Goal: Information Seeking & Learning: Learn about a topic

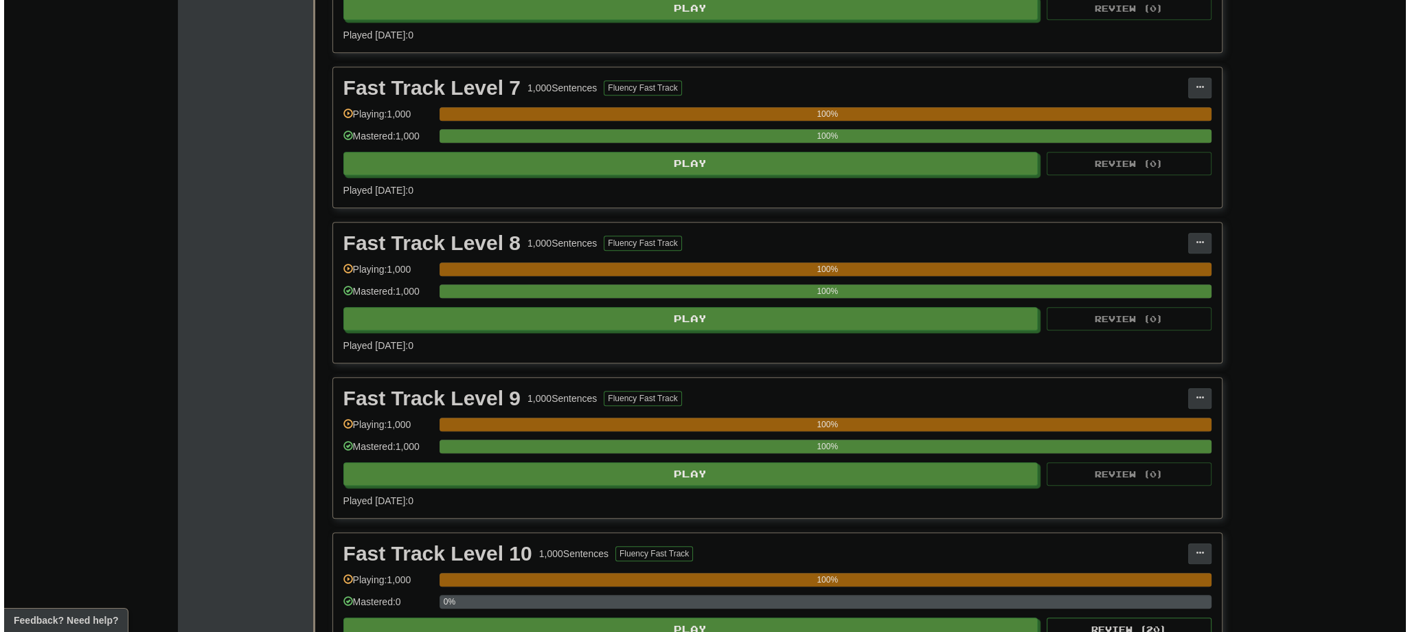
scroll to position [1703, 0]
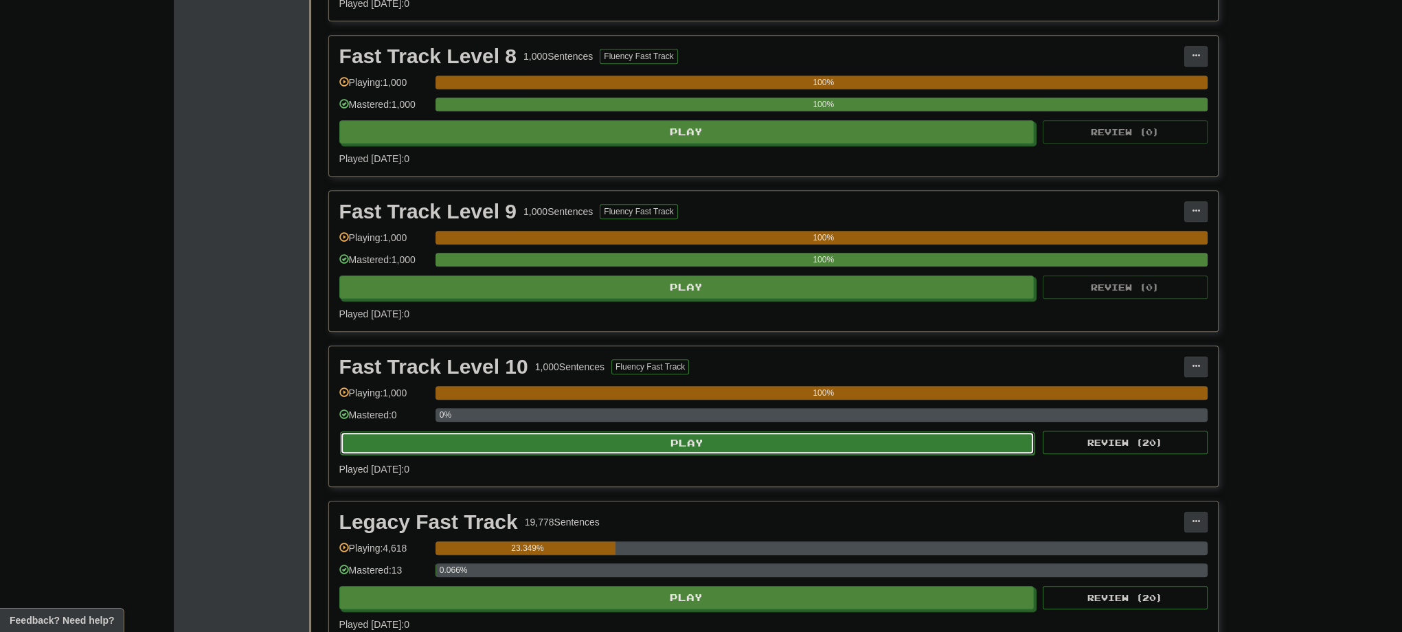
click at [668, 433] on button "Play" at bounding box center [687, 442] width 695 height 23
select select "***"
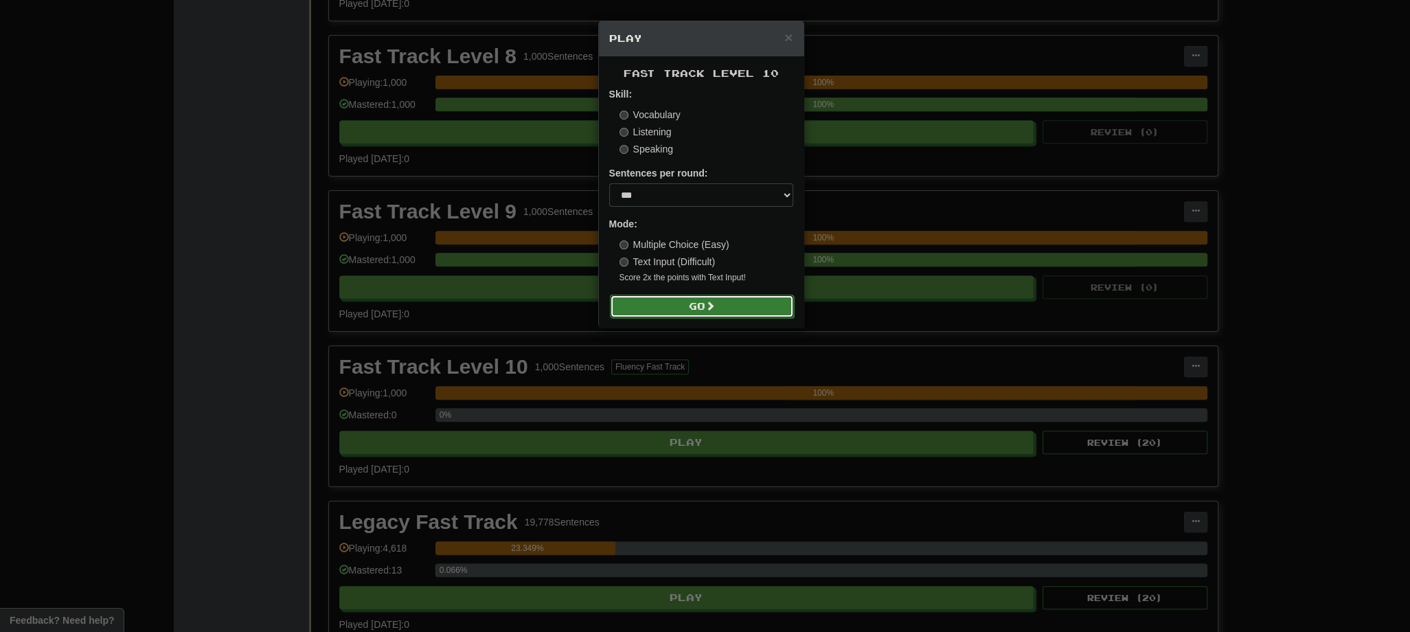
click at [679, 315] on button "Go" at bounding box center [702, 306] width 184 height 23
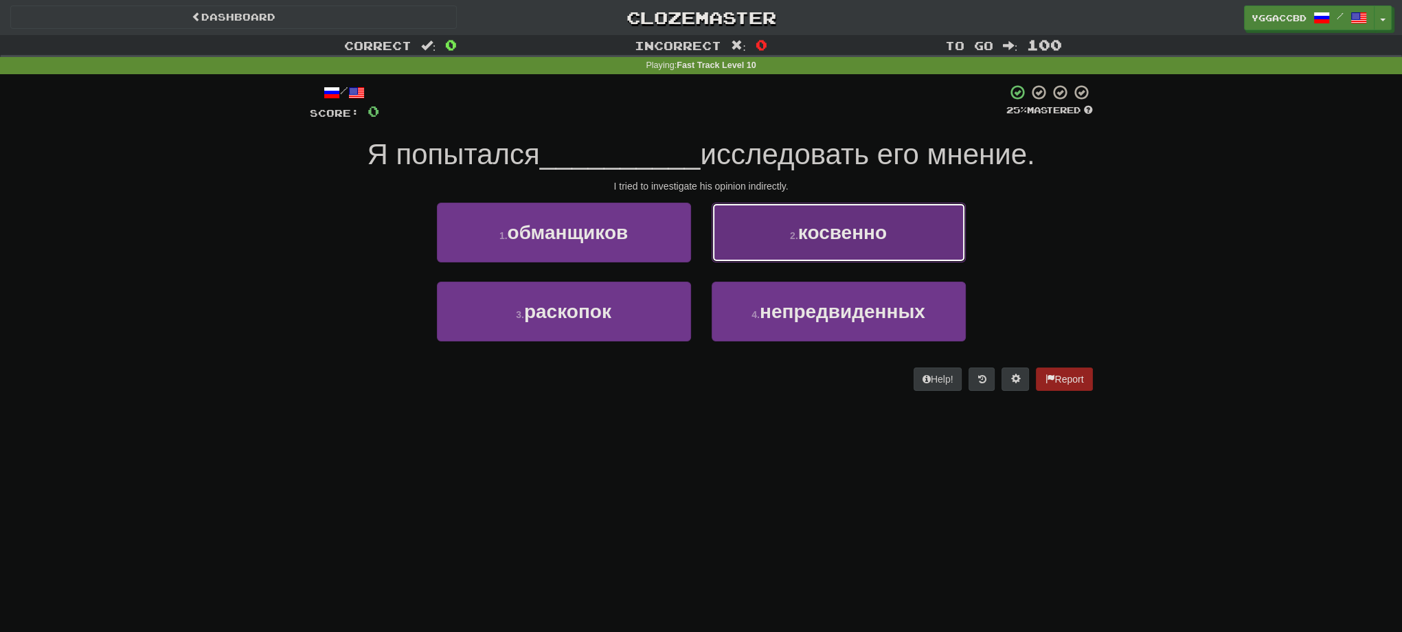
click at [816, 239] on span "косвенно" at bounding box center [842, 232] width 89 height 21
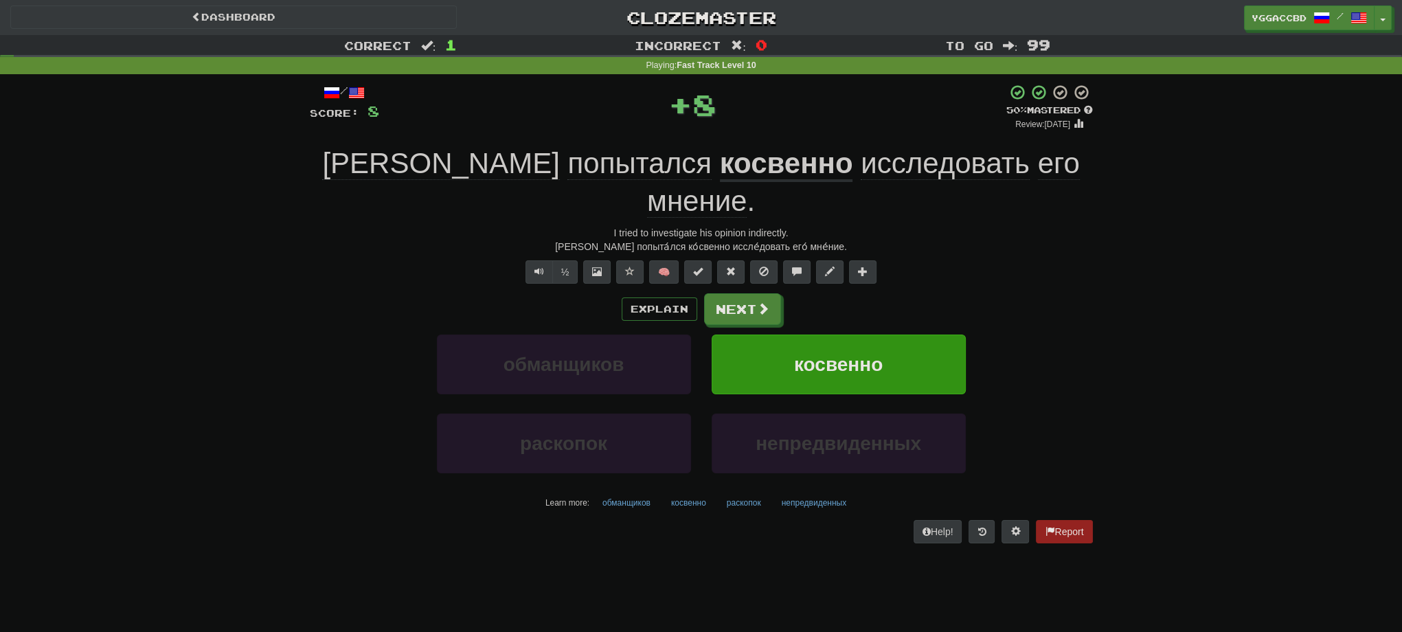
click at [720, 162] on u "косвенно" at bounding box center [786, 164] width 133 height 35
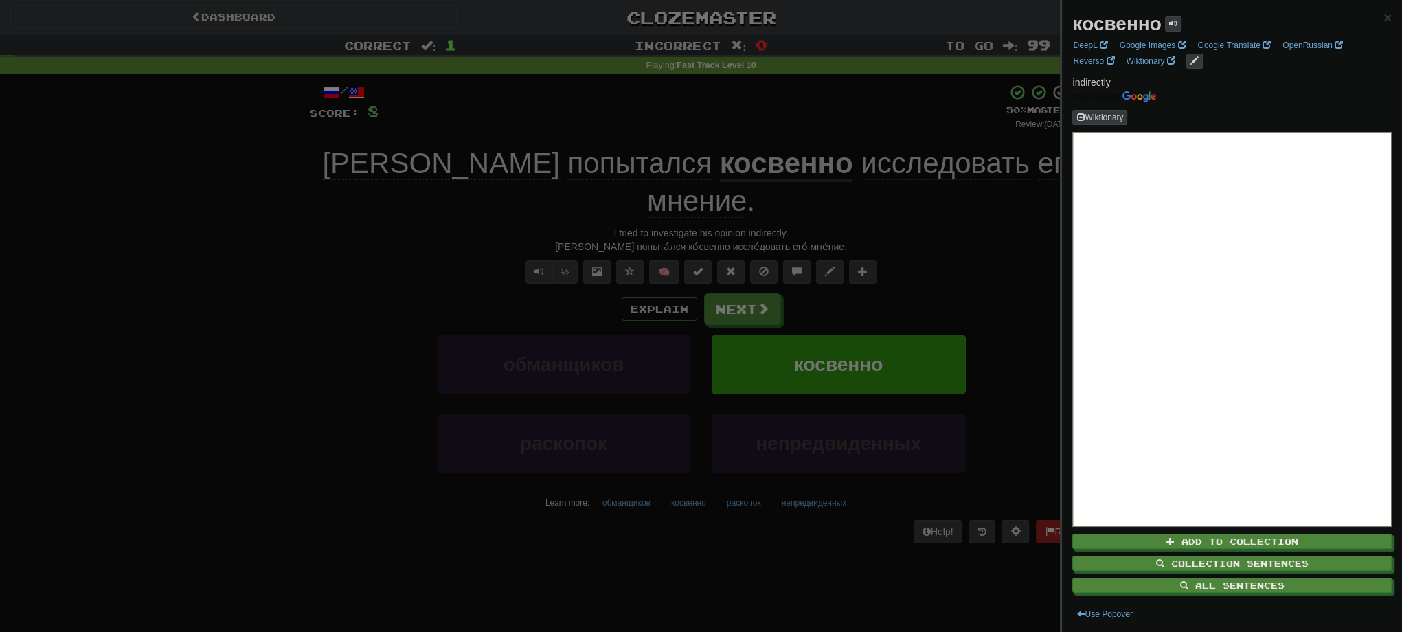
click at [737, 131] on div at bounding box center [701, 316] width 1402 height 632
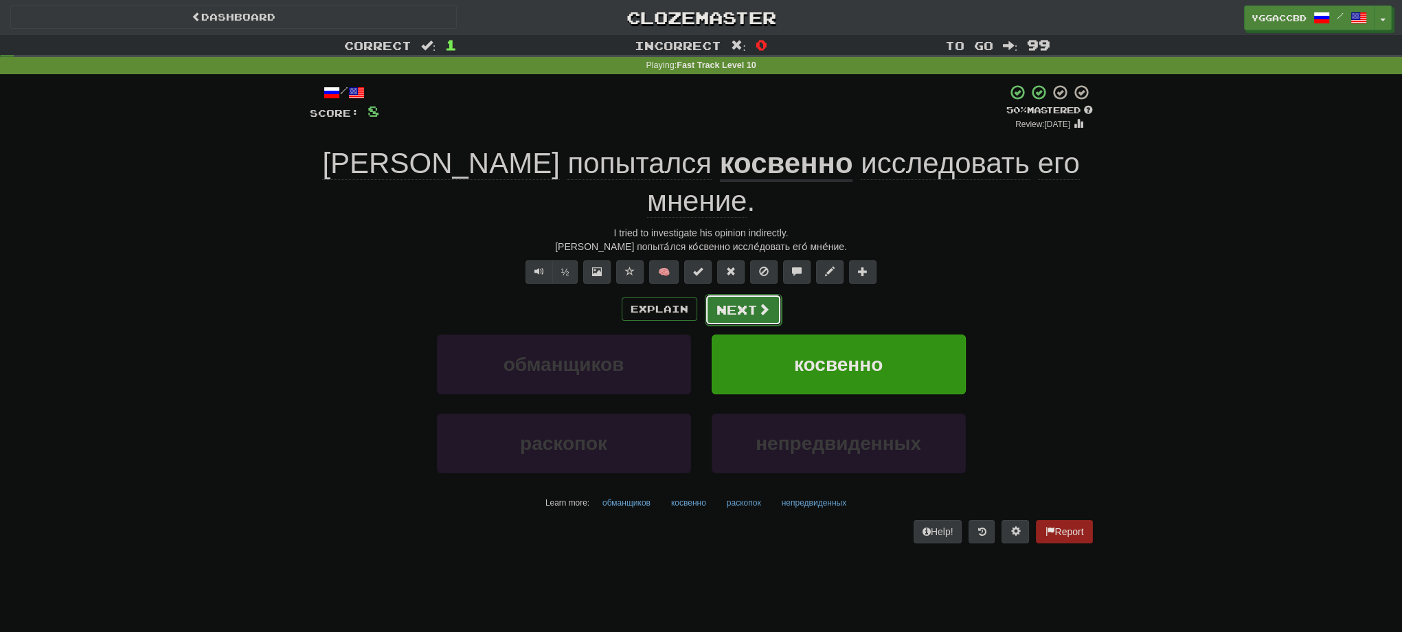
click at [734, 294] on button "Next" at bounding box center [743, 310] width 77 height 32
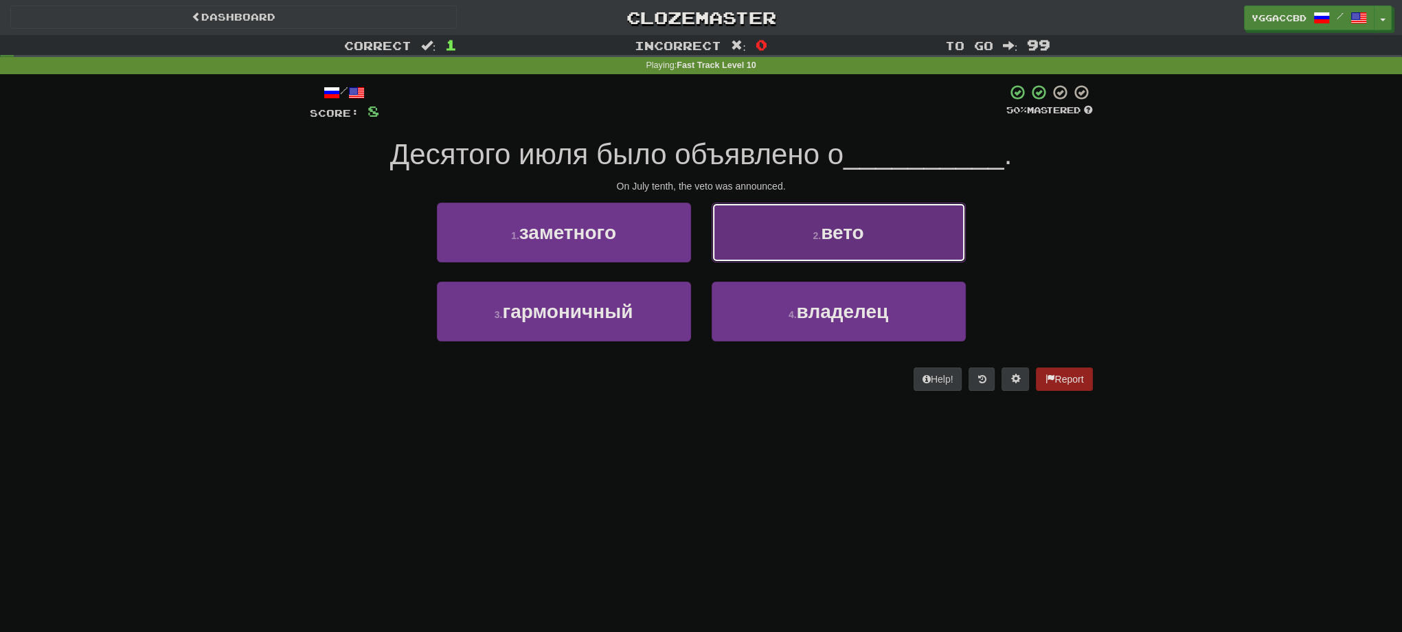
click at [830, 237] on span "вето" at bounding box center [842, 232] width 43 height 21
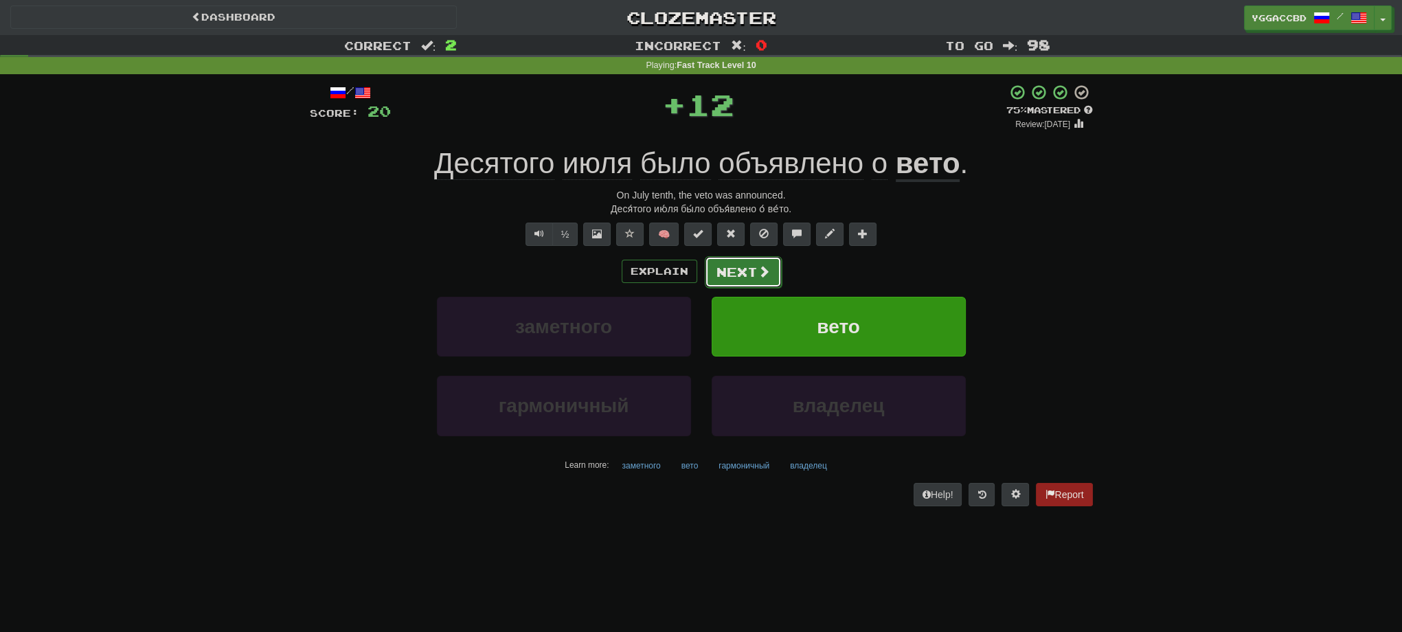
click at [748, 269] on button "Next" at bounding box center [743, 272] width 77 height 32
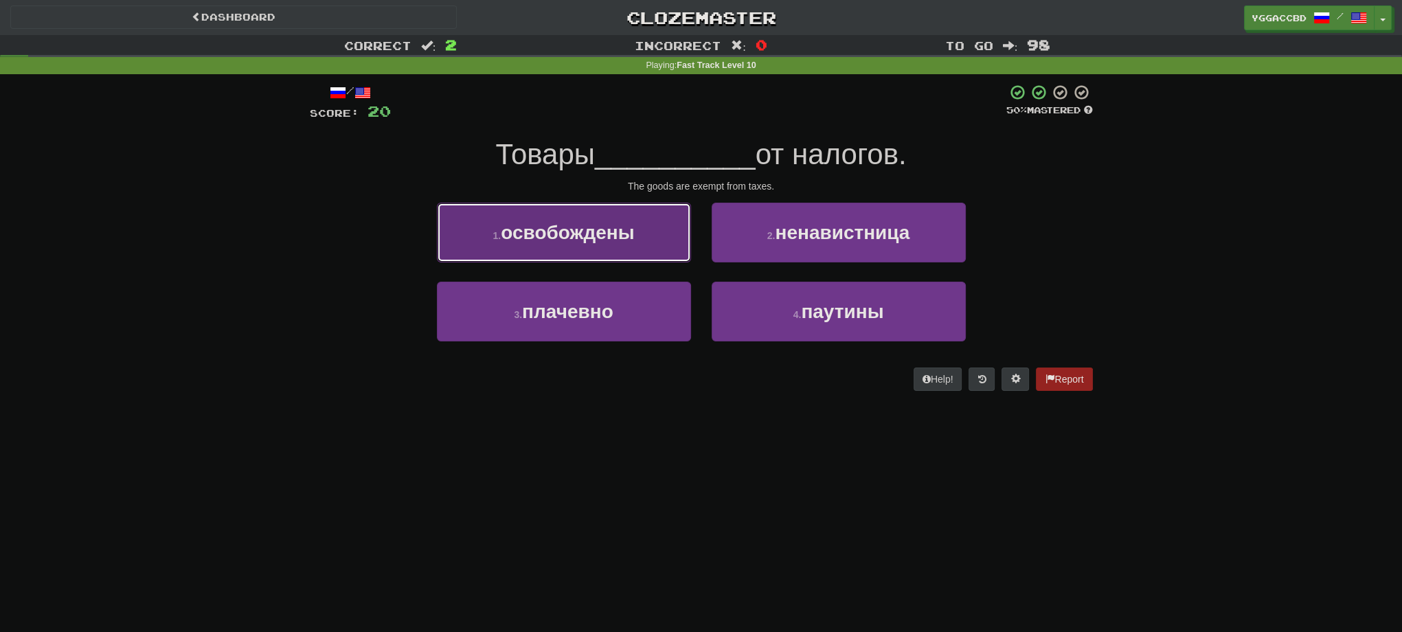
click at [621, 234] on span "освобождены" at bounding box center [567, 232] width 133 height 21
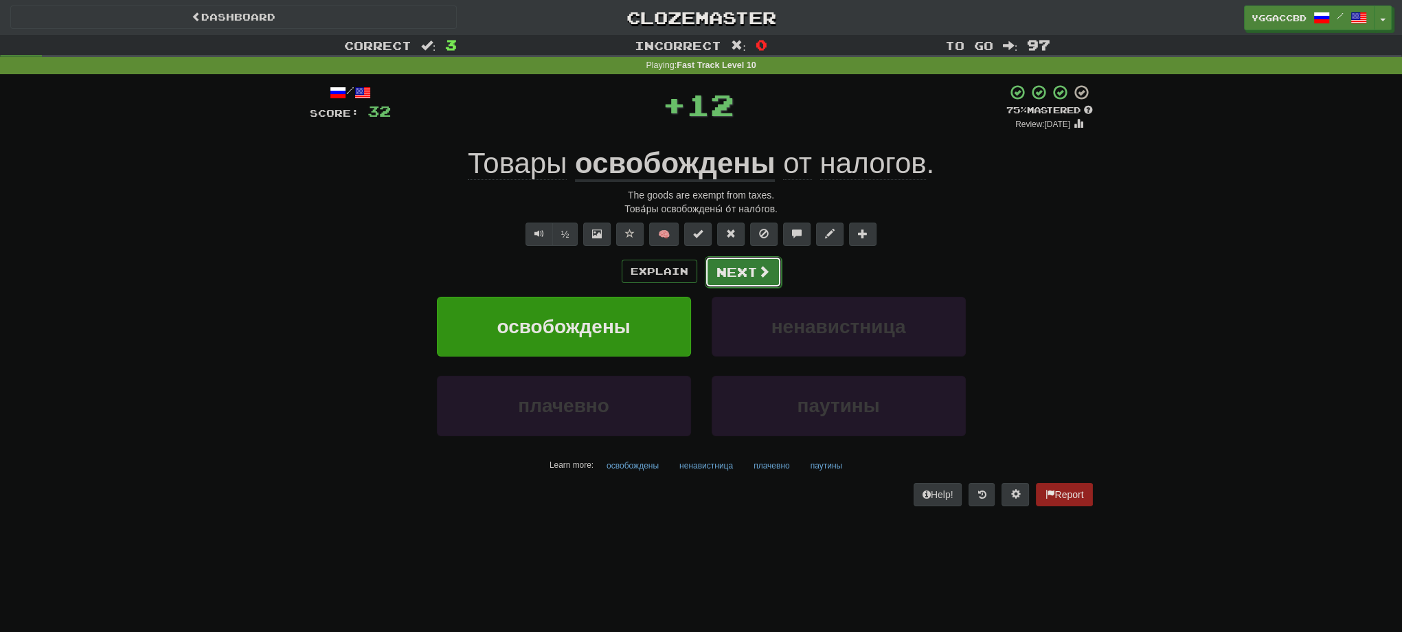
click at [750, 272] on button "Next" at bounding box center [743, 272] width 77 height 32
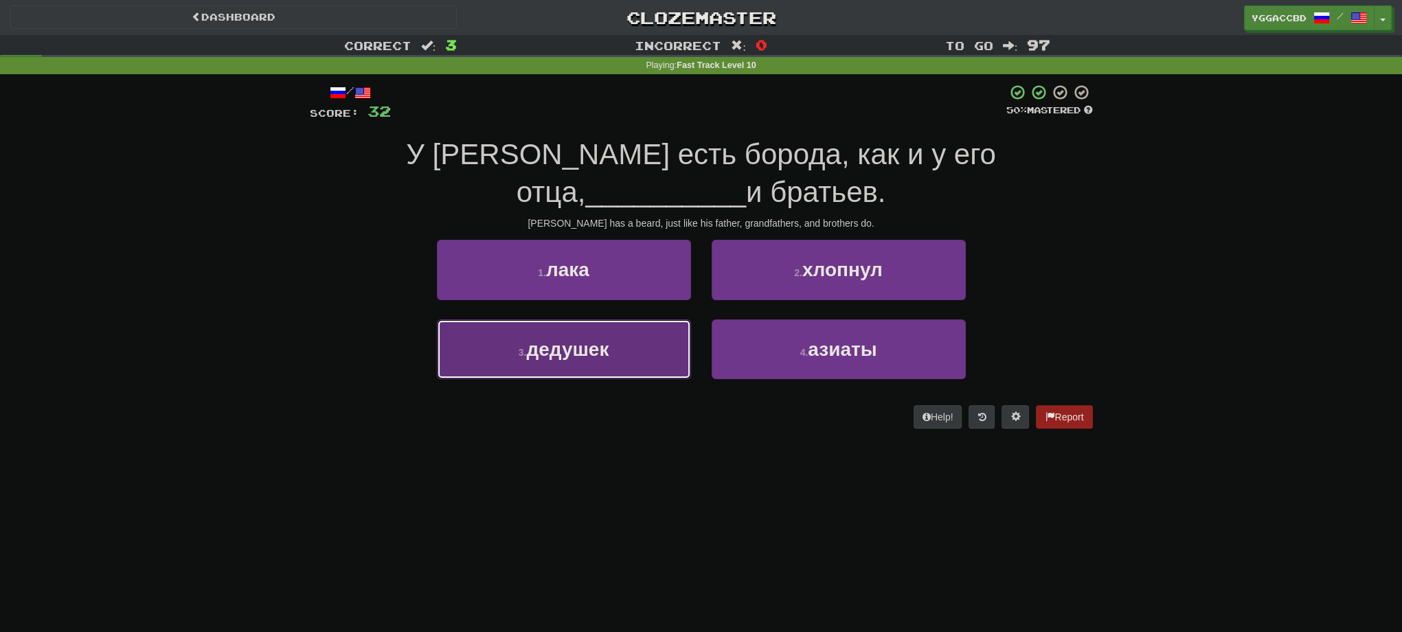
click at [549, 361] on button "3 . дедушек" at bounding box center [564, 349] width 254 height 60
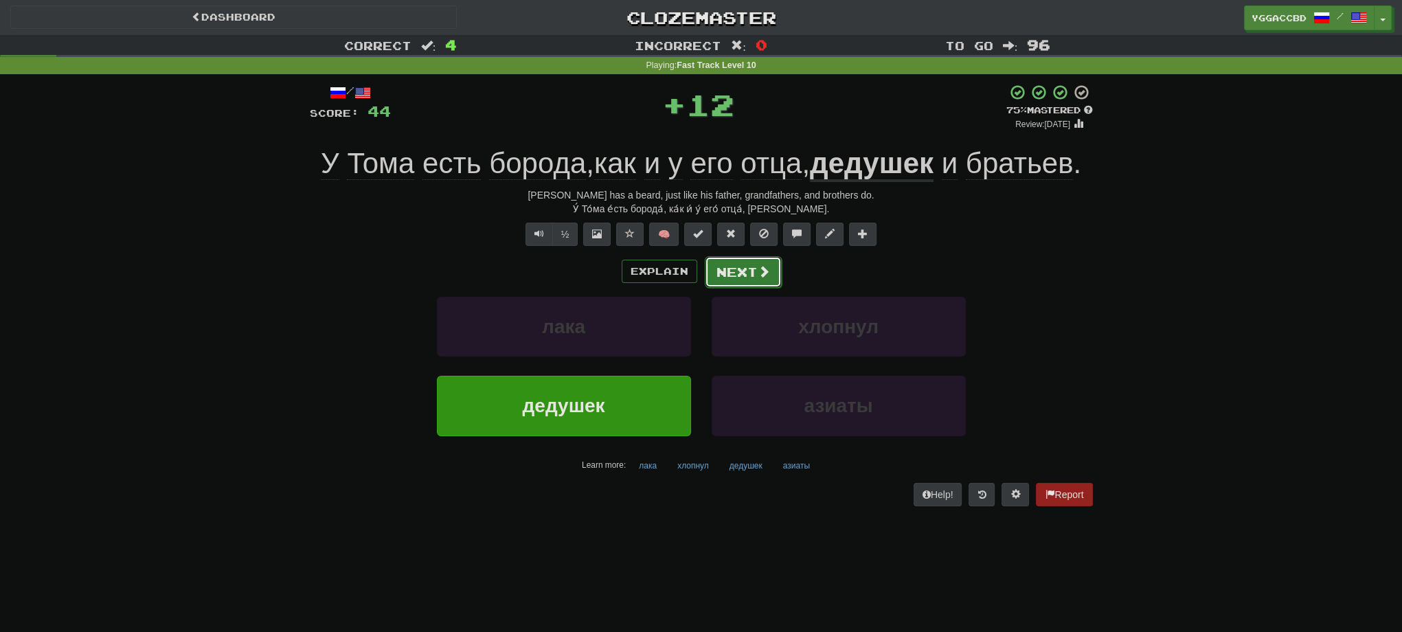
click at [737, 270] on button "Next" at bounding box center [743, 272] width 77 height 32
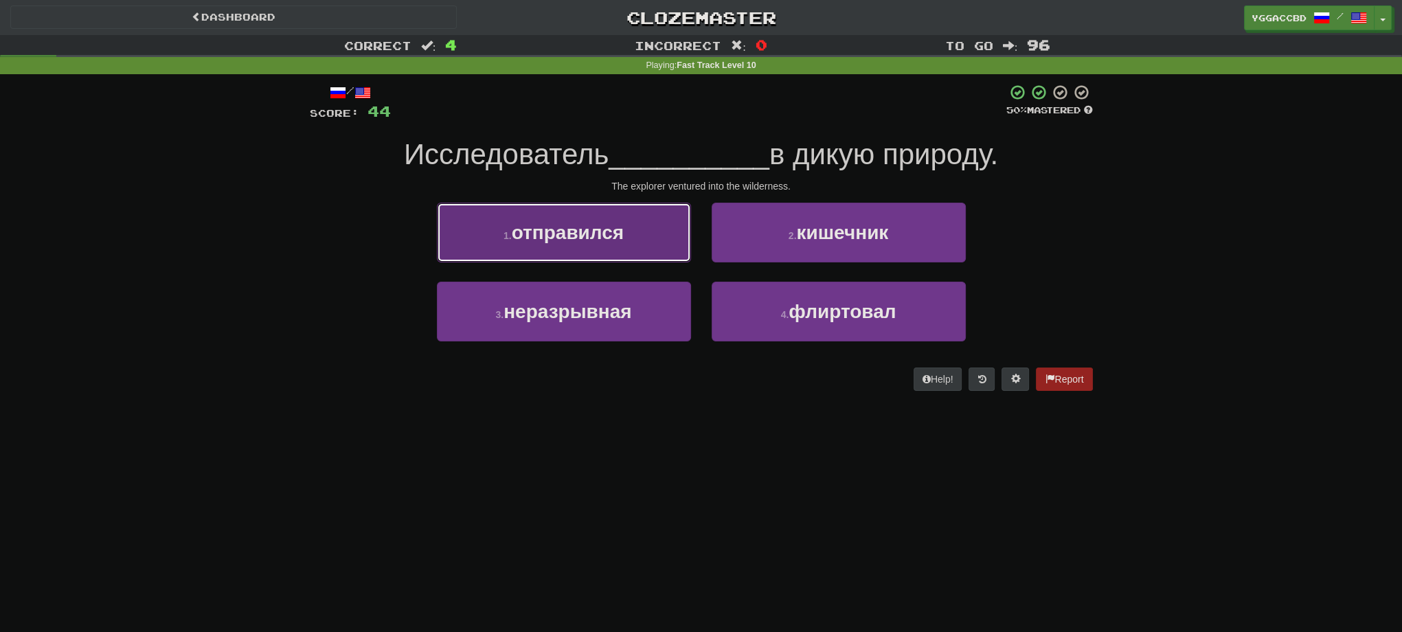
click at [499, 240] on button "1 . отправился" at bounding box center [564, 233] width 254 height 60
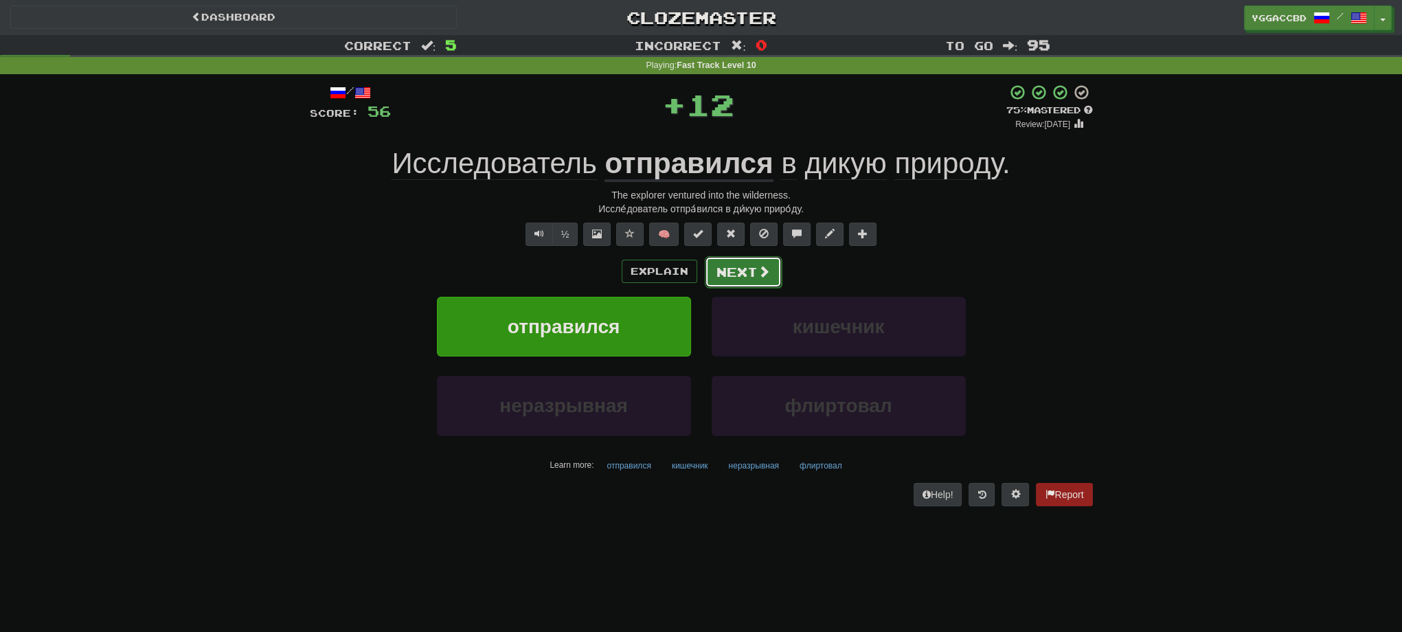
click at [735, 273] on button "Next" at bounding box center [743, 272] width 77 height 32
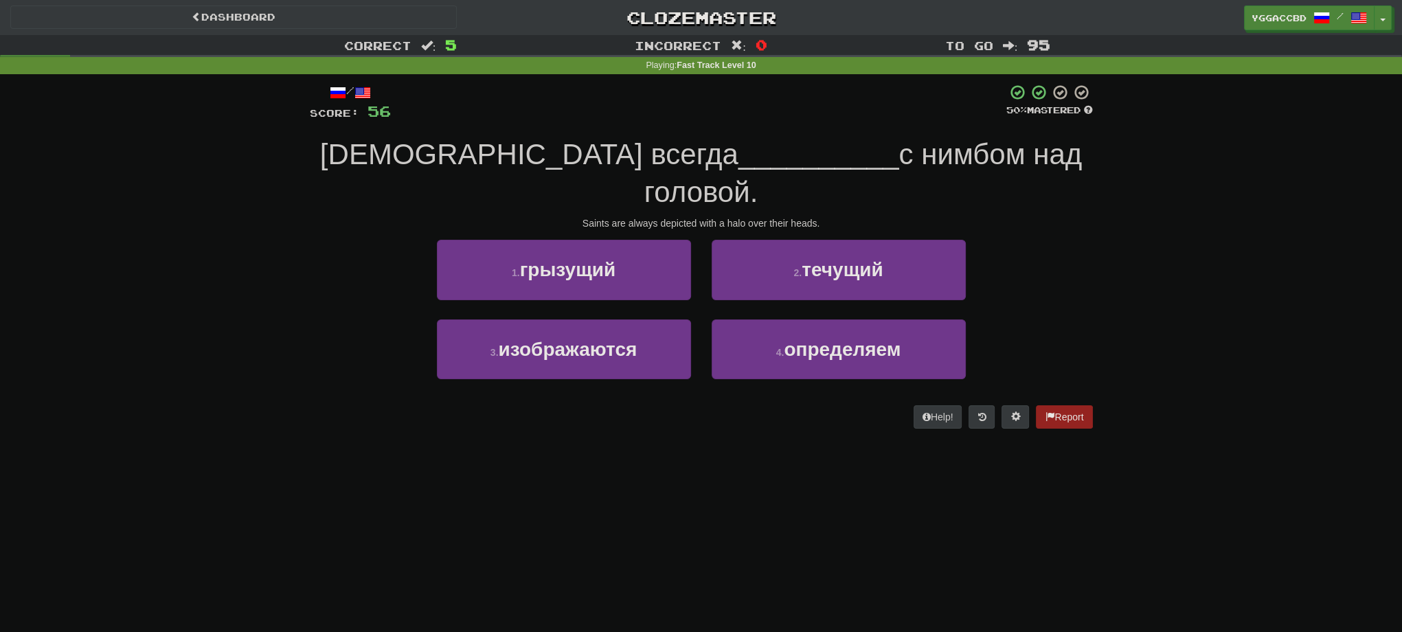
click at [791, 156] on span "с нимбом над головой." at bounding box center [863, 173] width 438 height 70
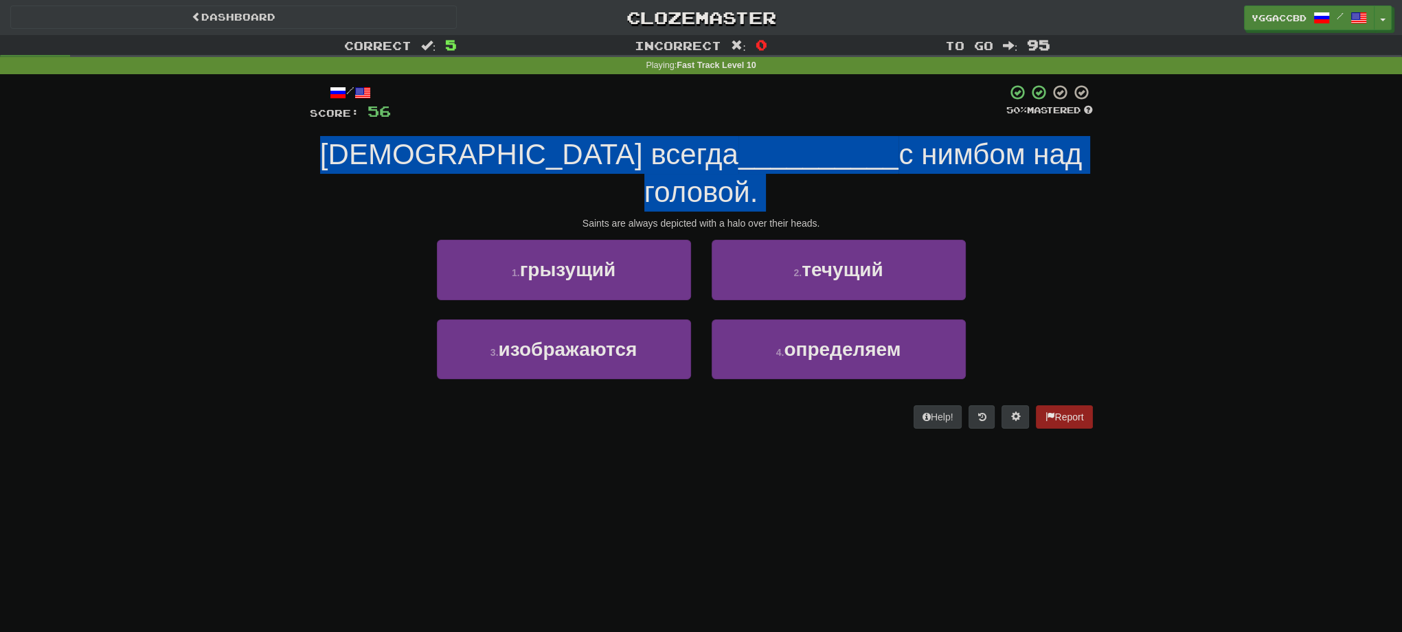
click at [791, 156] on span "с нимбом над головой." at bounding box center [863, 173] width 438 height 70
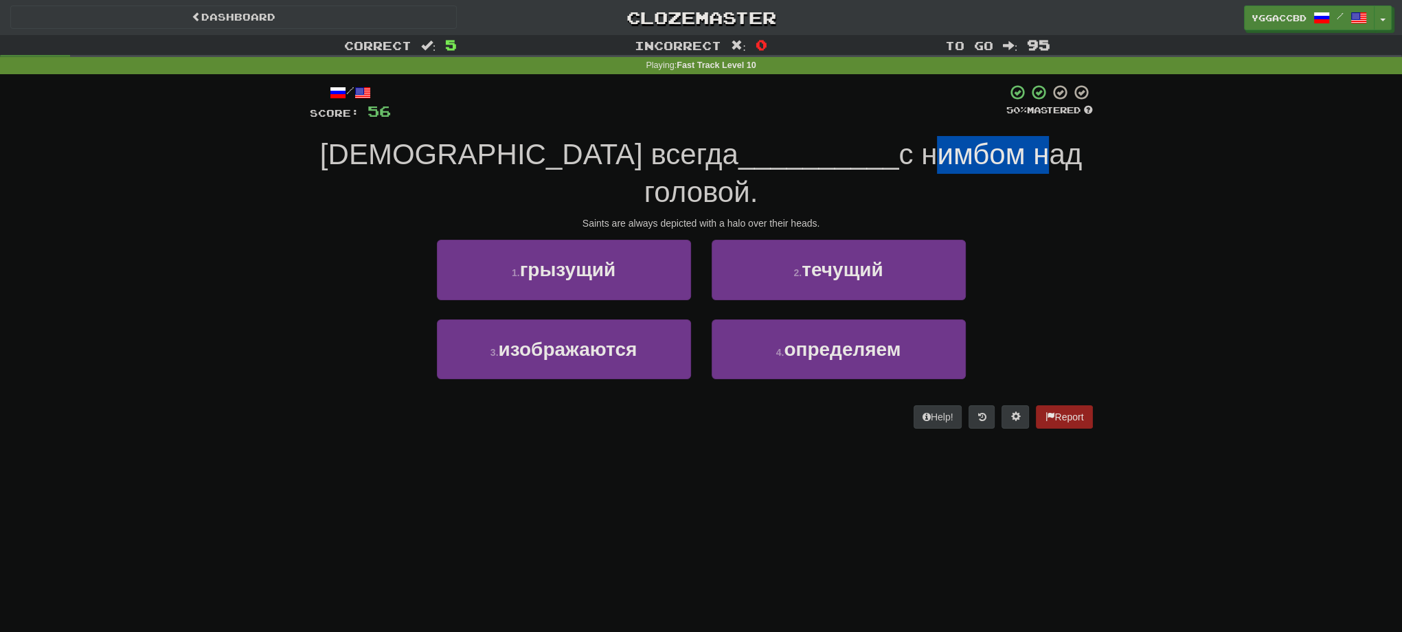
click at [791, 156] on span "с нимбом над головой." at bounding box center [863, 173] width 438 height 70
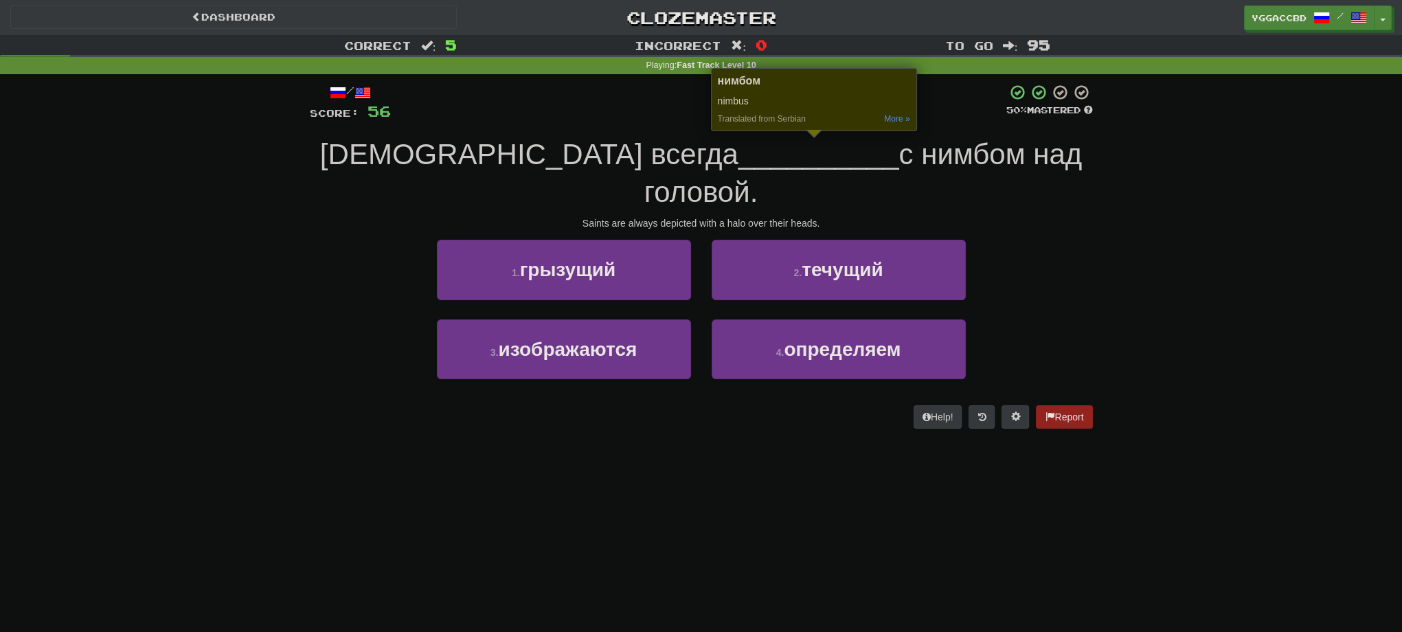
click at [720, 104] on div "nimbus" at bounding box center [814, 101] width 192 height 12
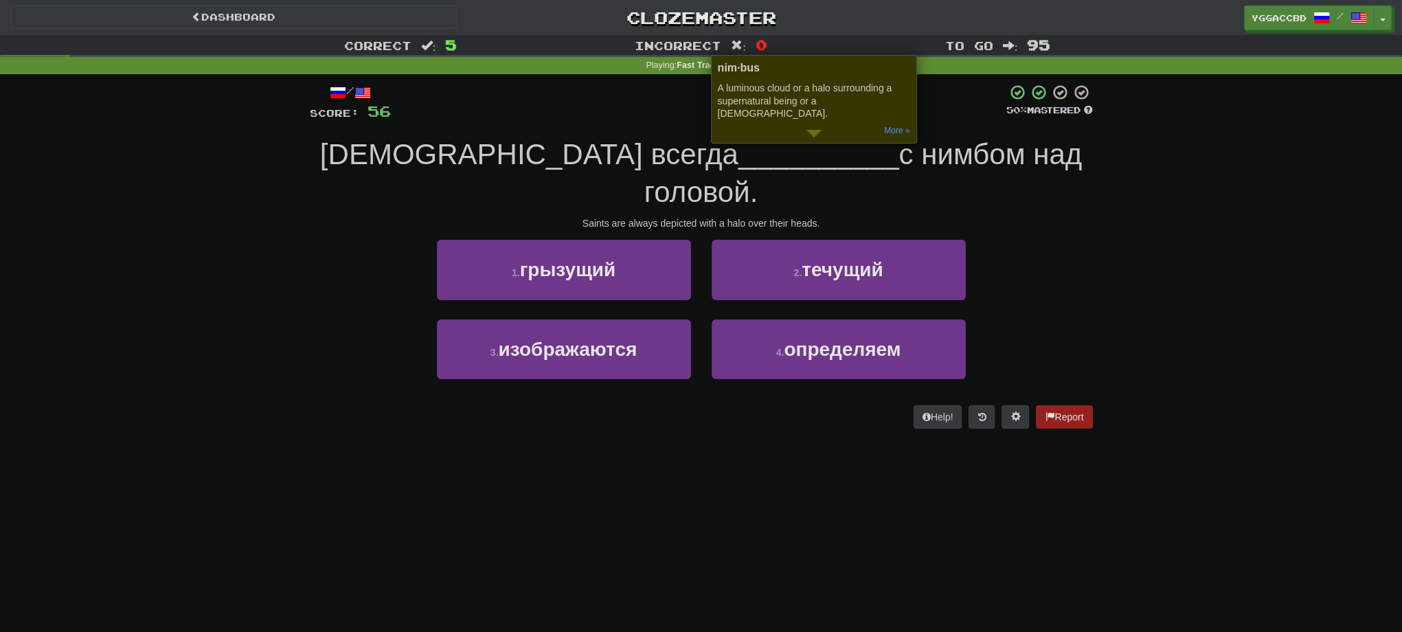
click at [1207, 354] on div "Correct : 5 Incorrect : 0 To go : 95 Playing : Fast Track Level 10 / Score: 56 …" at bounding box center [701, 241] width 1402 height 413
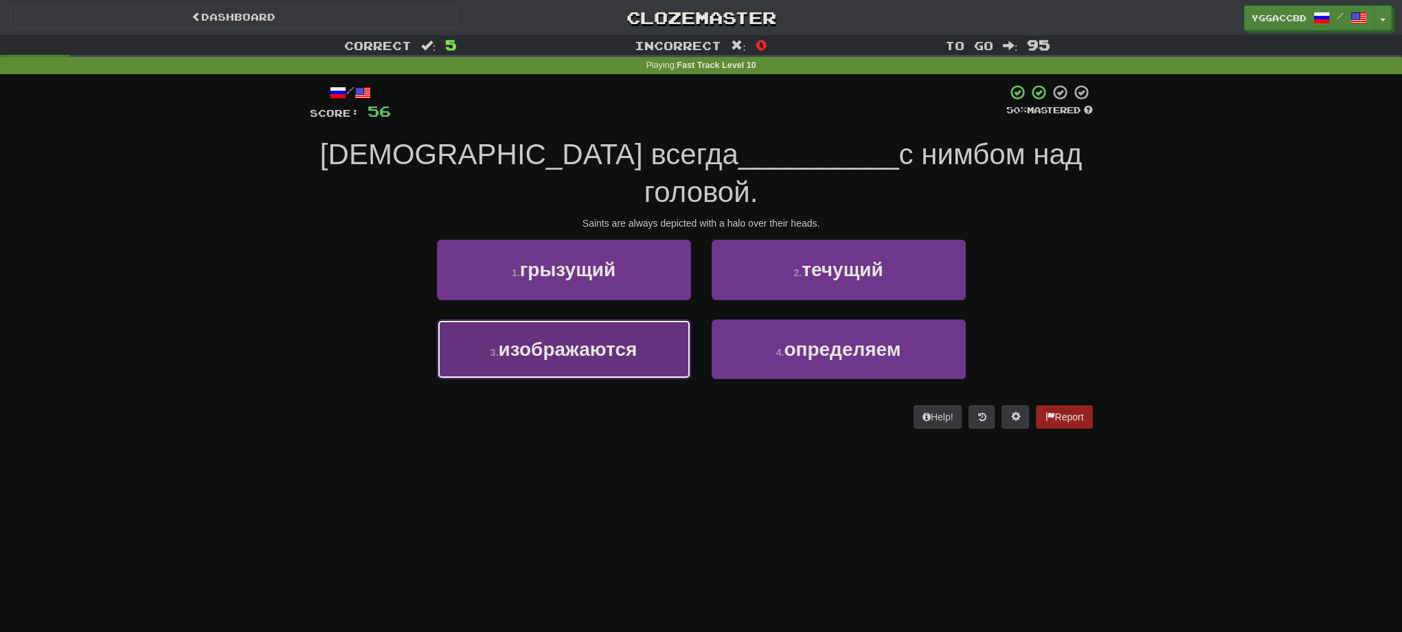
click at [604, 319] on button "3 . изображаются" at bounding box center [564, 349] width 254 height 60
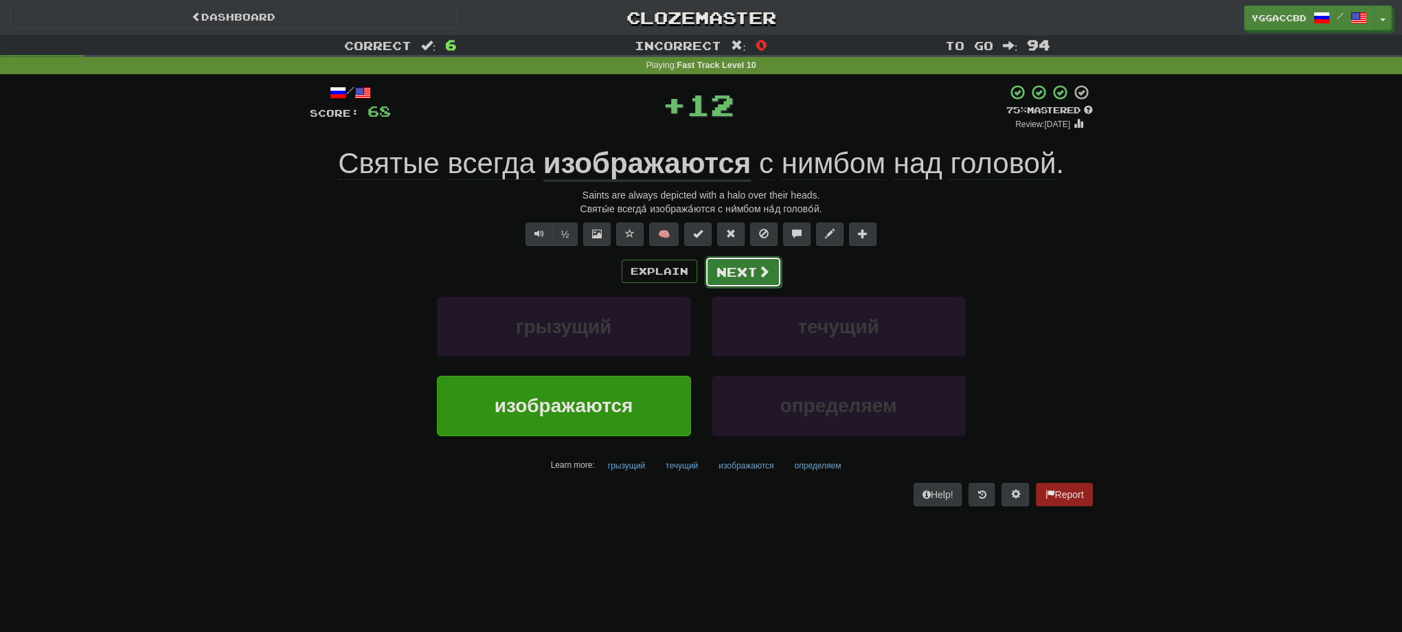
click at [733, 272] on button "Next" at bounding box center [743, 272] width 77 height 32
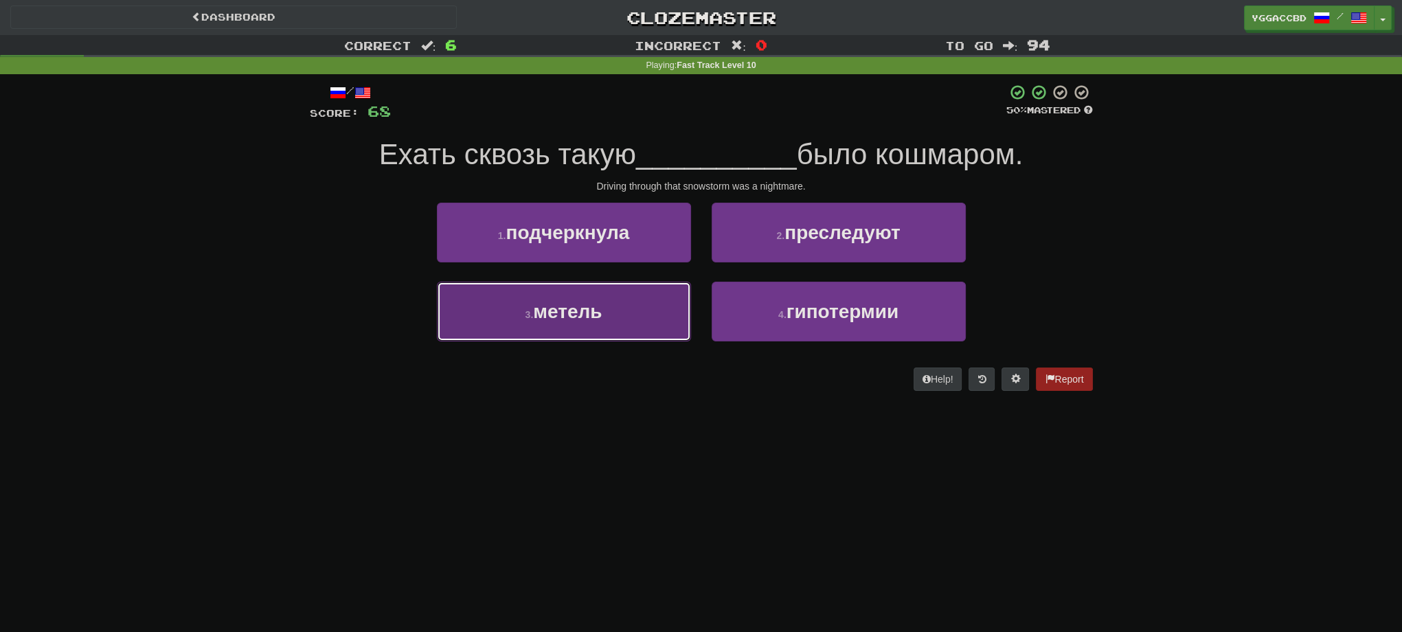
click at [638, 318] on button "3 . метель" at bounding box center [564, 312] width 254 height 60
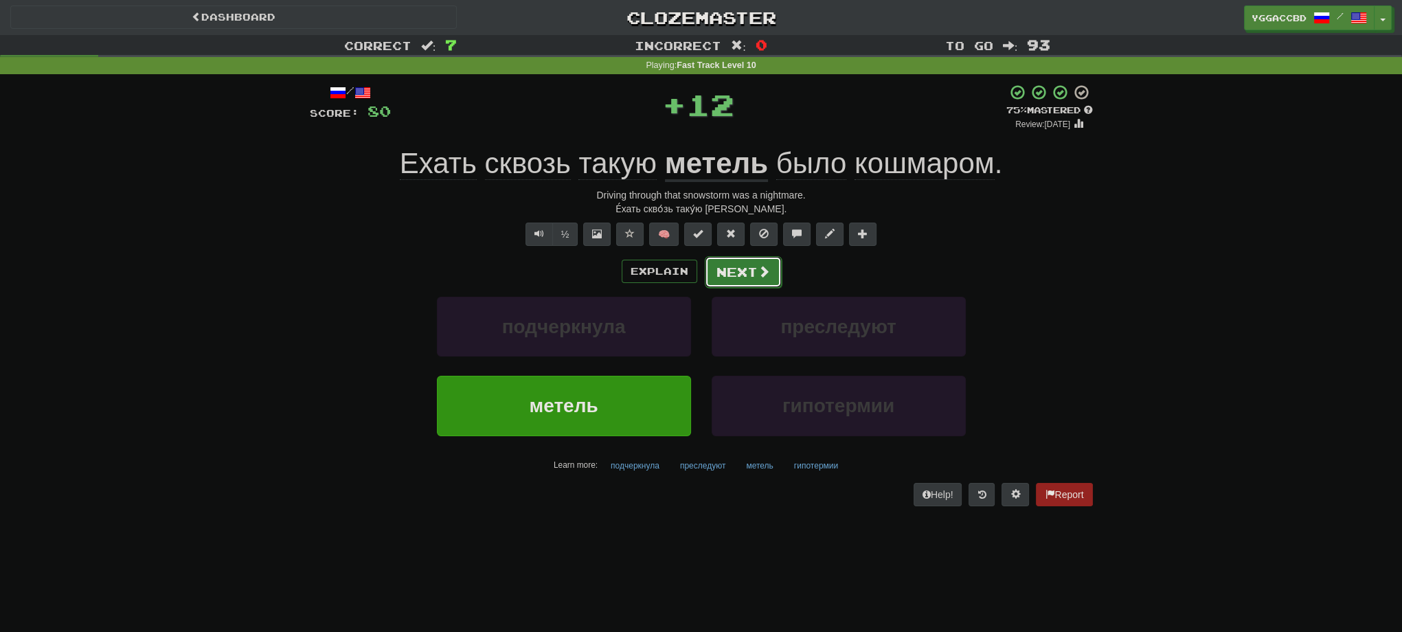
click at [710, 269] on button "Next" at bounding box center [743, 272] width 77 height 32
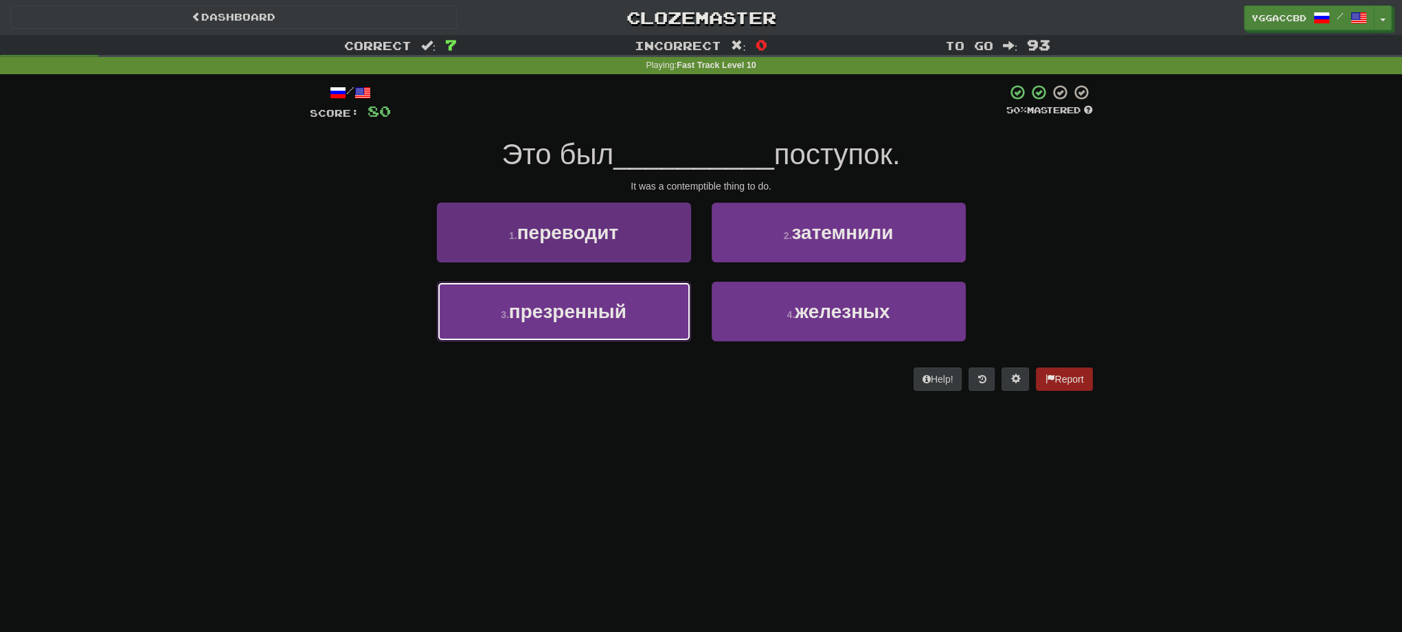
click at [611, 321] on button "3 . презренный" at bounding box center [564, 312] width 254 height 60
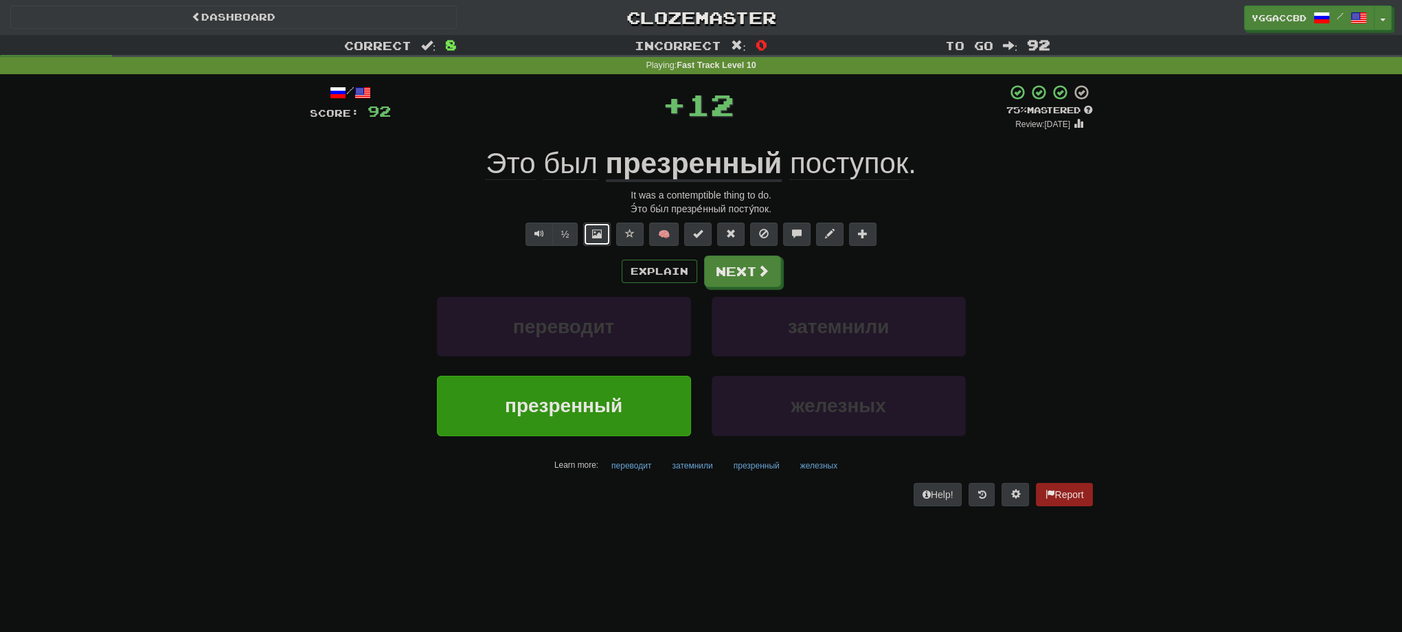
click at [595, 231] on span at bounding box center [597, 234] width 10 height 10
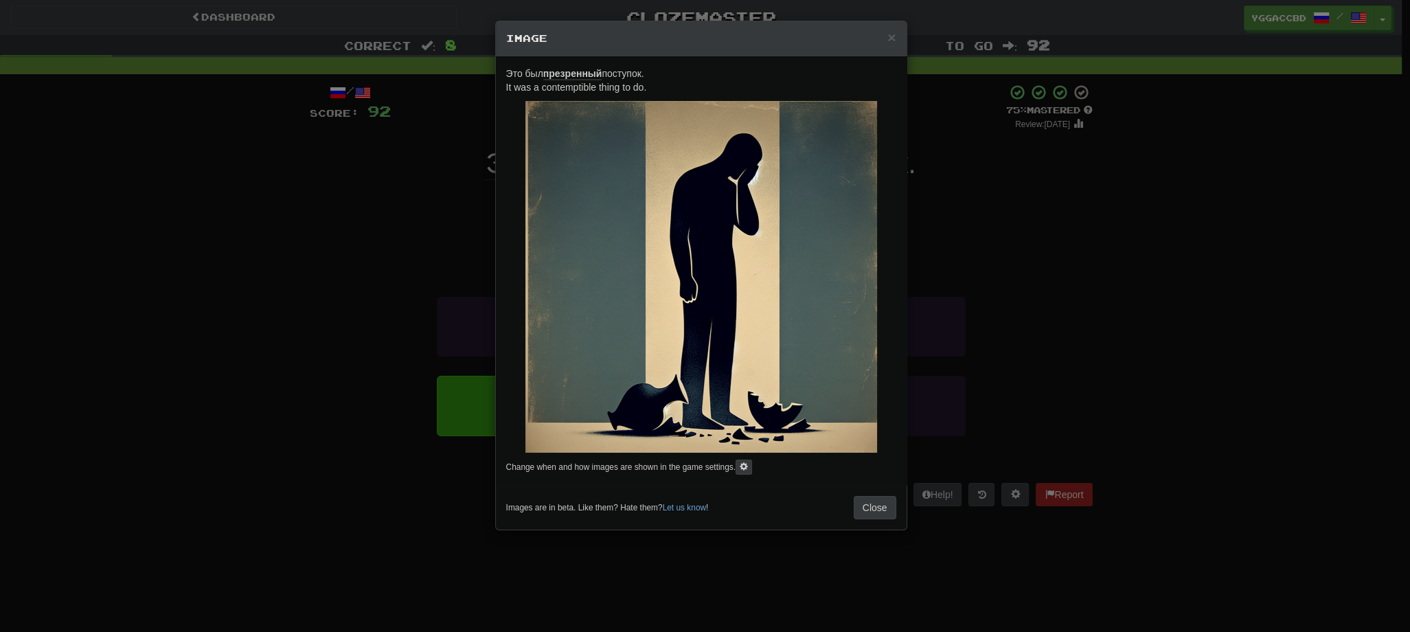
click at [1133, 338] on div "× Image Это был презренный поступок. It was a contemptible thing to do. Change …" at bounding box center [705, 316] width 1410 height 632
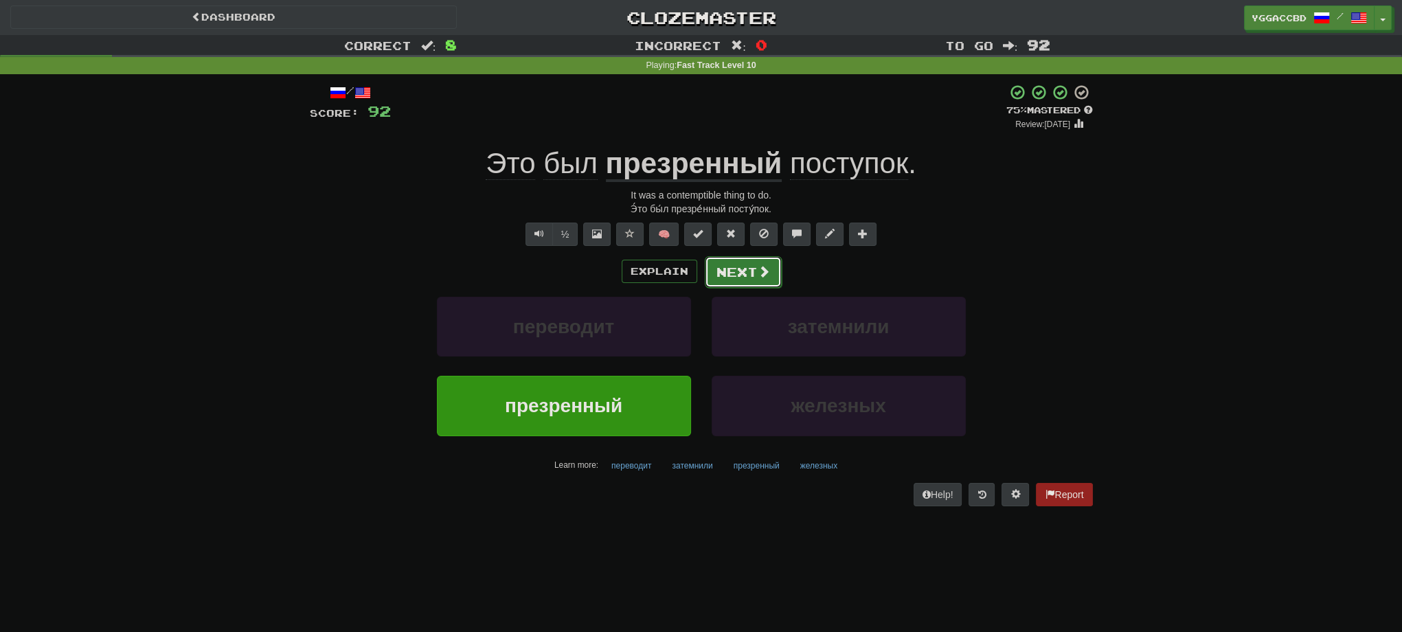
click at [736, 272] on button "Next" at bounding box center [743, 272] width 77 height 32
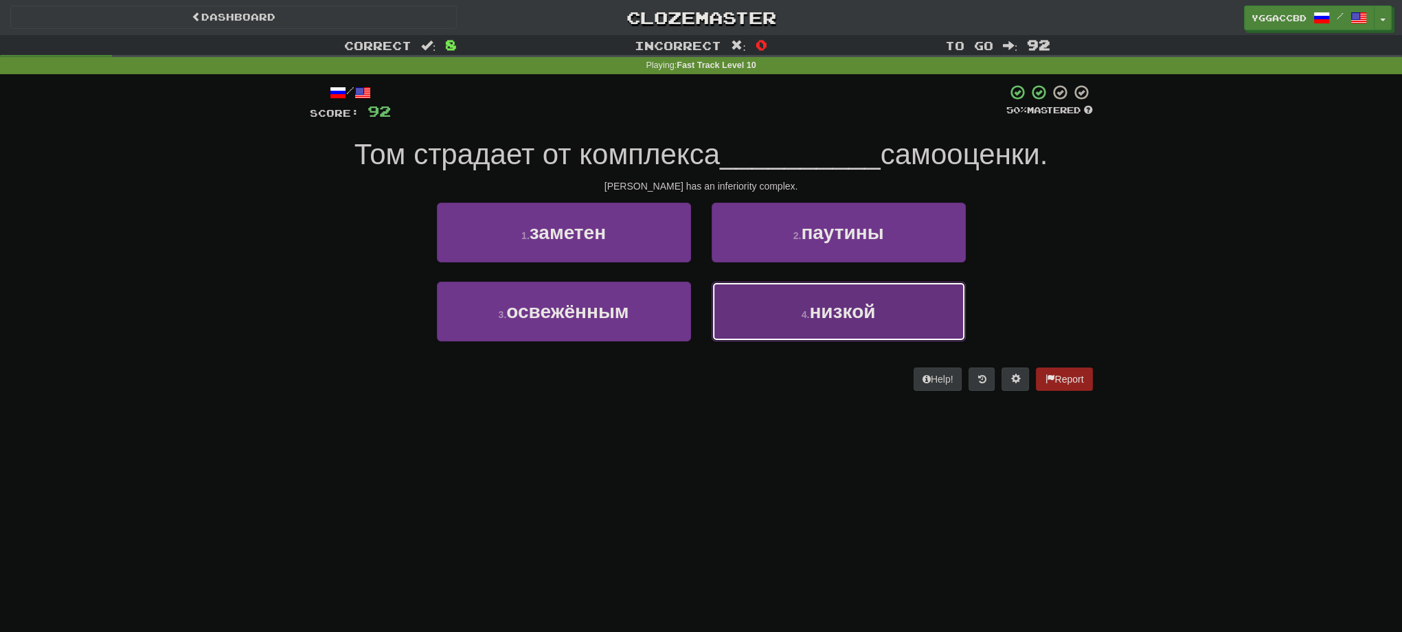
click at [788, 330] on button "4 . низкой" at bounding box center [839, 312] width 254 height 60
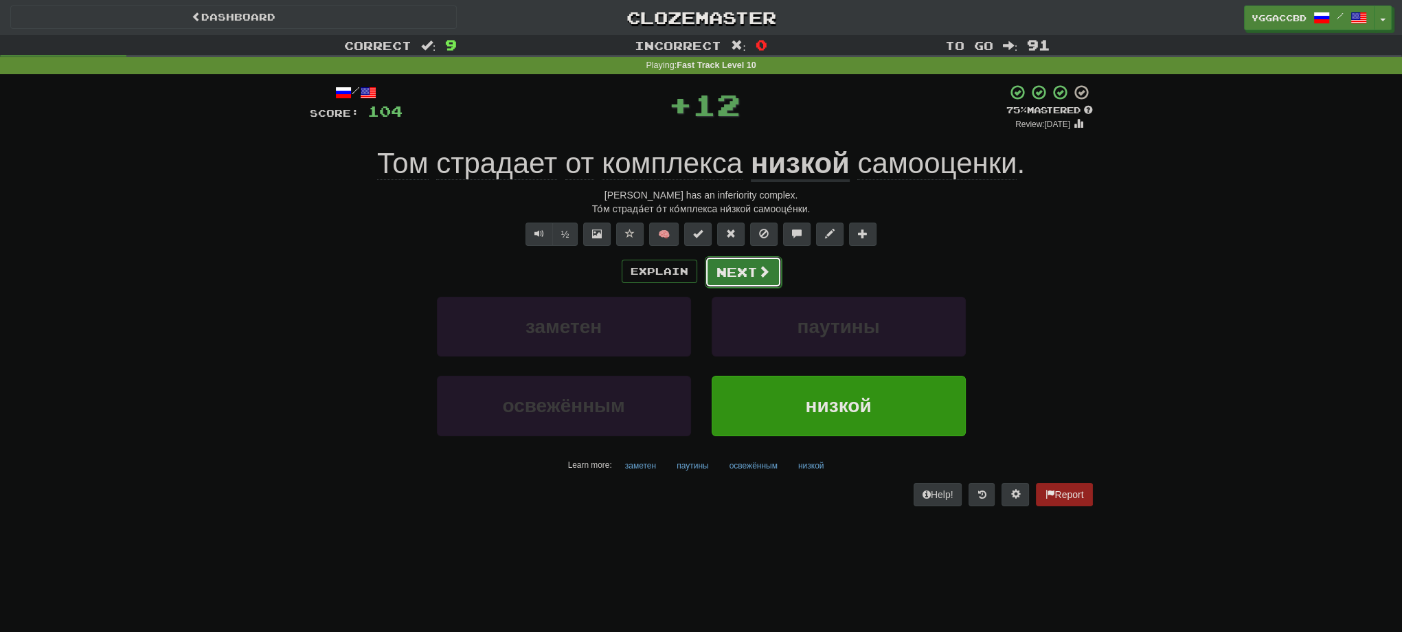
click at [736, 271] on button "Next" at bounding box center [743, 272] width 77 height 32
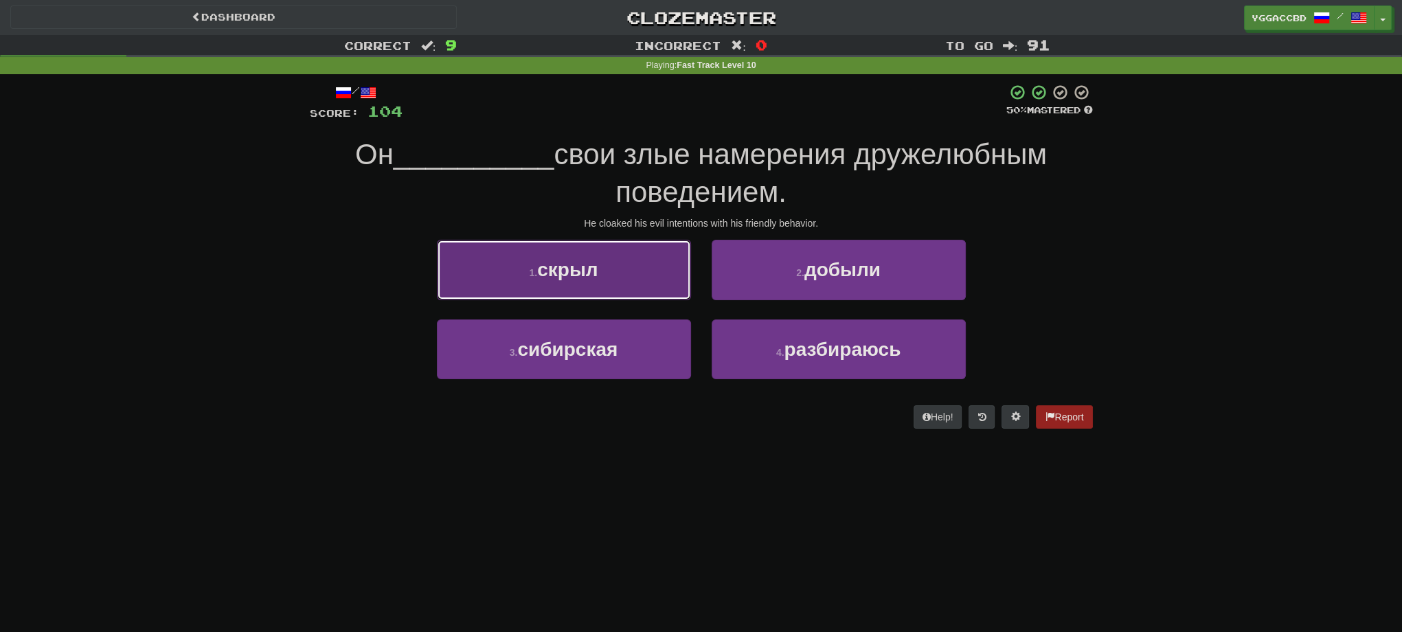
click at [607, 269] on button "1 . скрыл" at bounding box center [564, 270] width 254 height 60
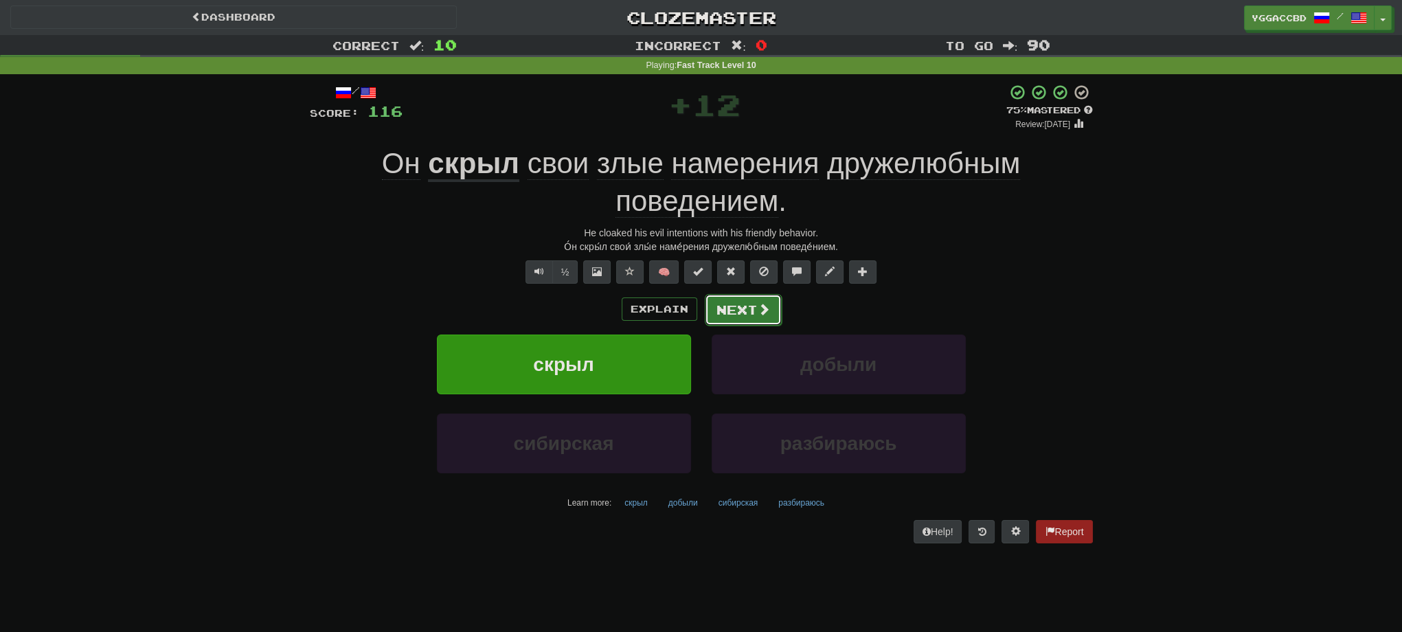
click at [723, 318] on button "Next" at bounding box center [743, 310] width 77 height 32
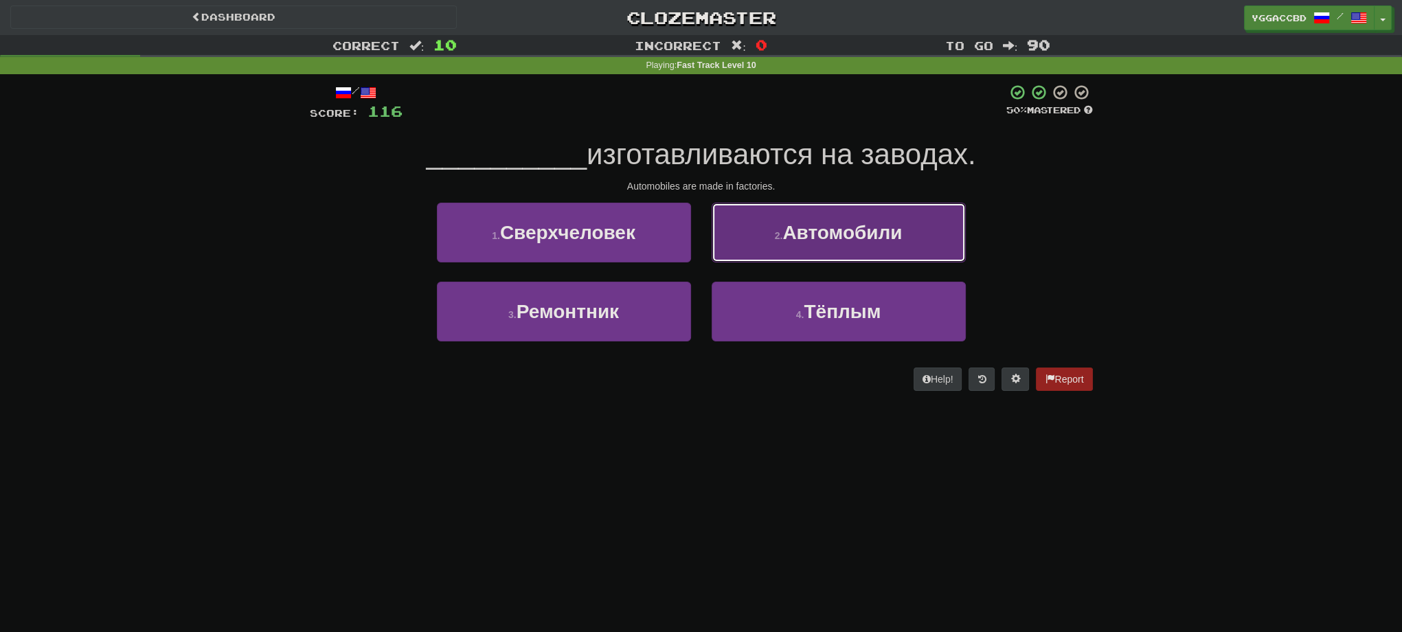
click at [830, 241] on span "Автомобили" at bounding box center [842, 232] width 120 height 21
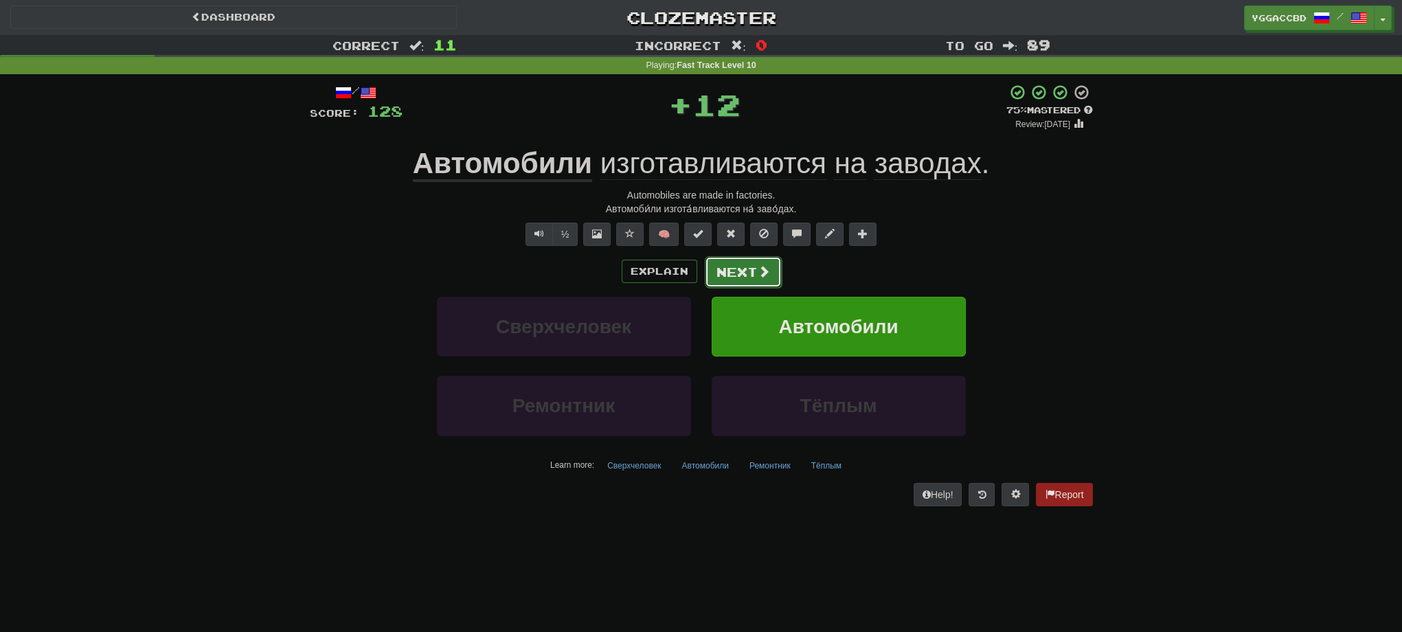
click at [736, 274] on button "Next" at bounding box center [743, 272] width 77 height 32
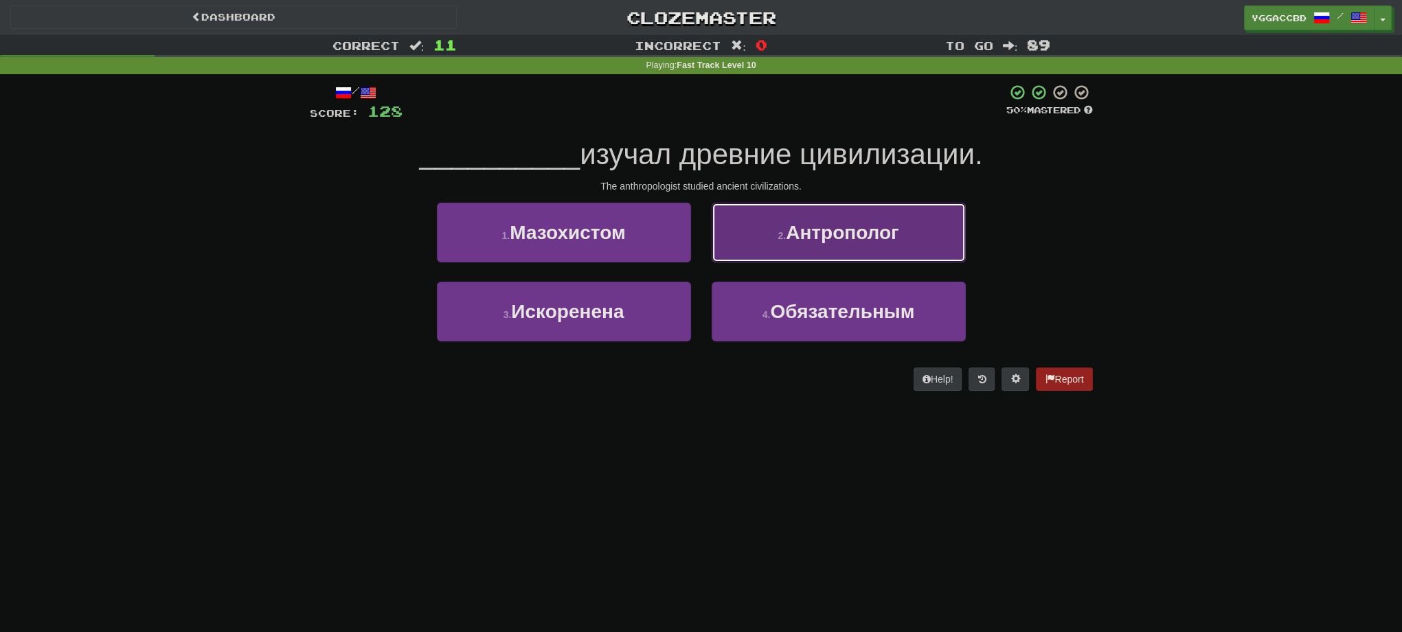
click at [815, 251] on button "2 . Антрополог" at bounding box center [839, 233] width 254 height 60
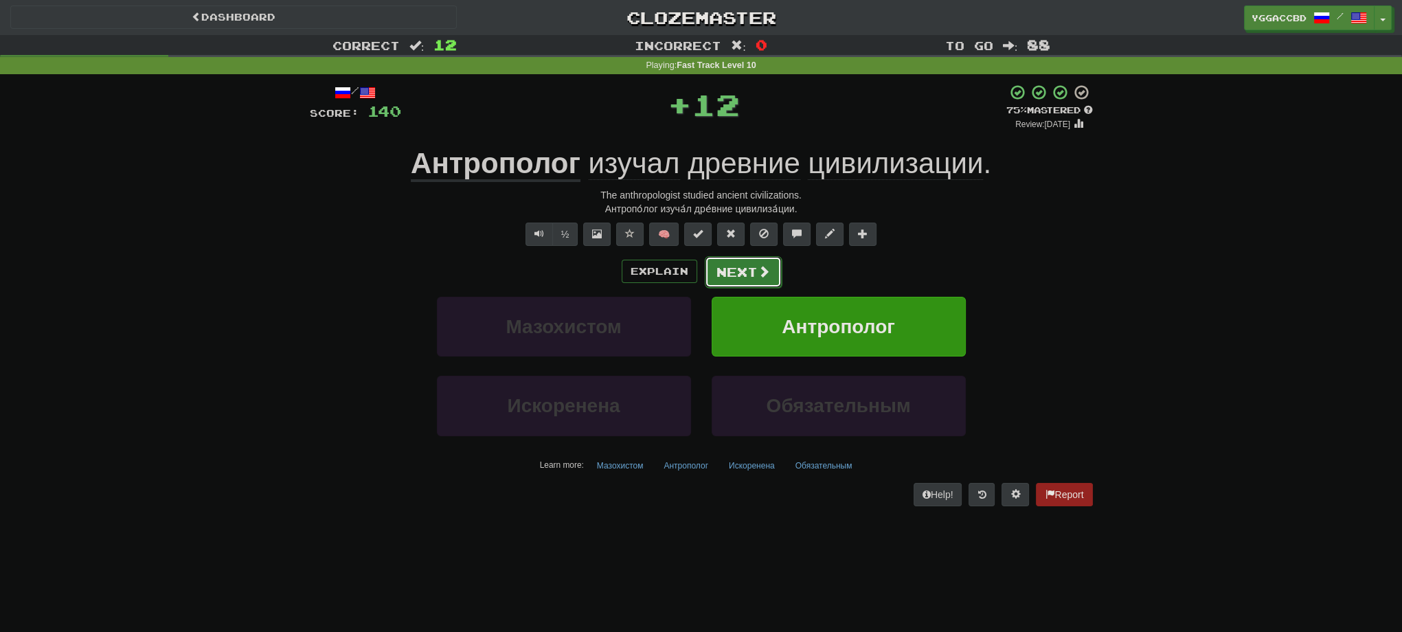
click at [746, 277] on button "Next" at bounding box center [743, 272] width 77 height 32
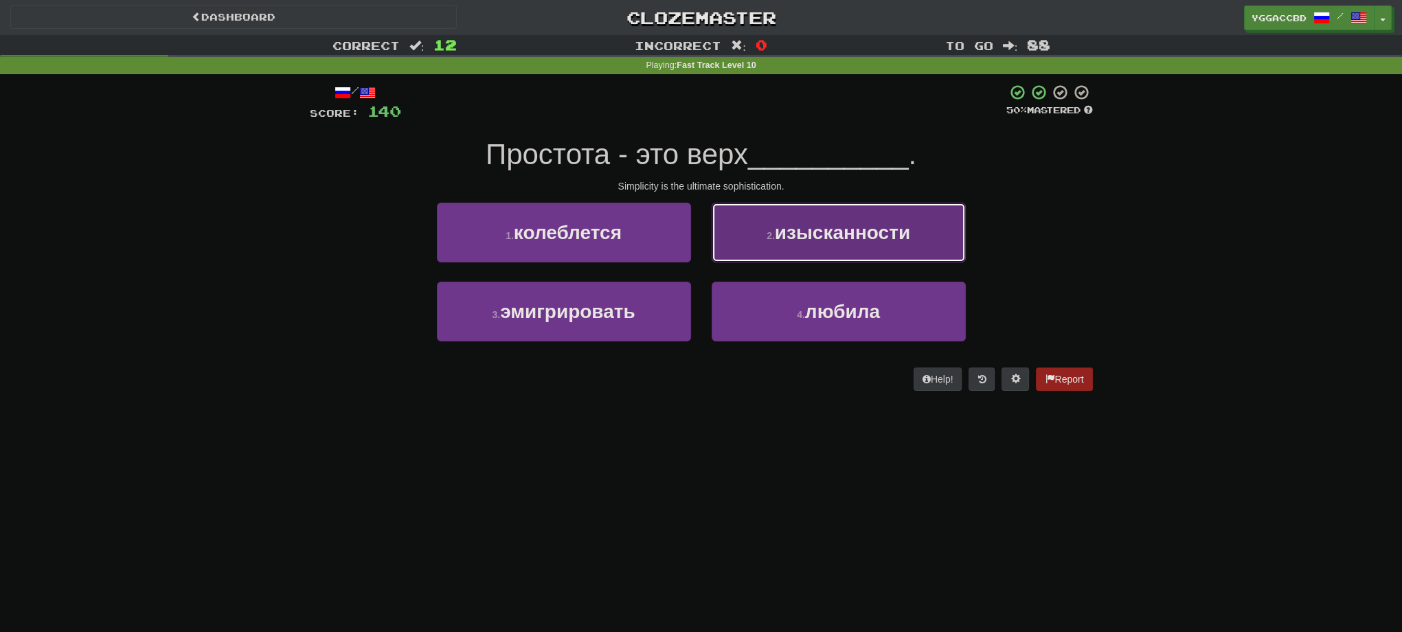
click at [815, 256] on button "2 . изысканности" at bounding box center [839, 233] width 254 height 60
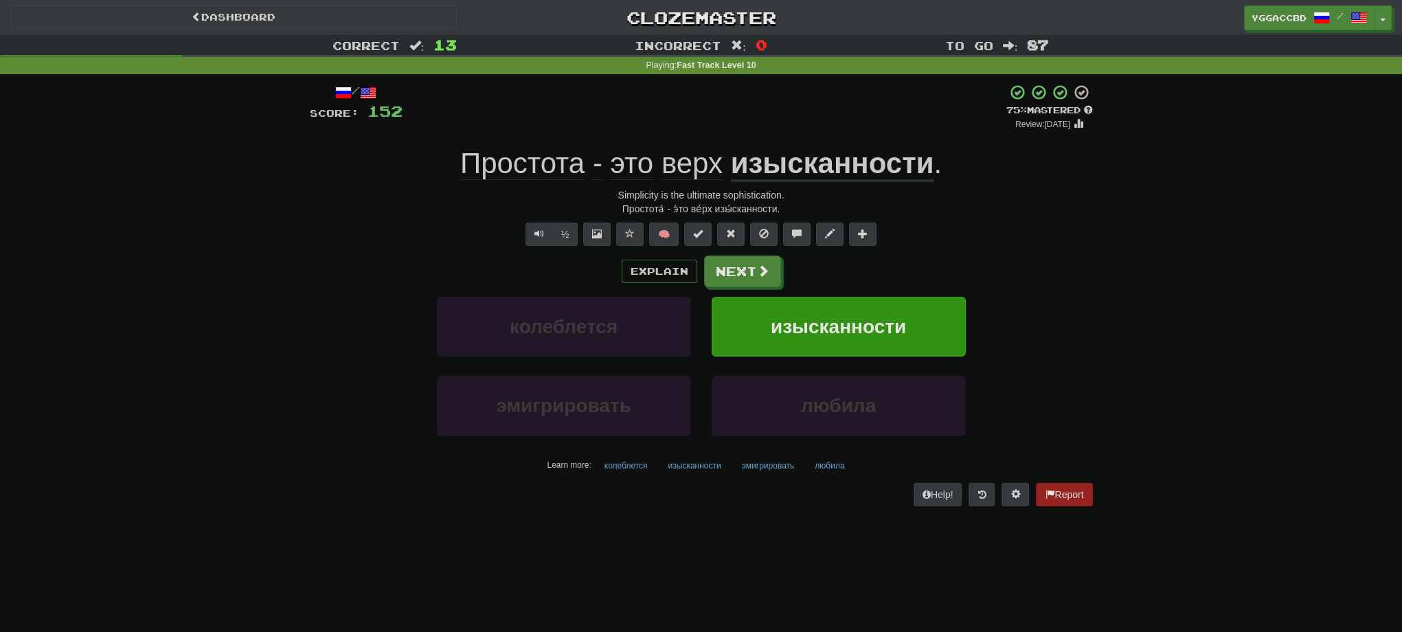
click at [1126, 272] on div "Correct : 13 Incorrect : 0 To go : 87 Playing : Fast Track Level 10 / Score: 15…" at bounding box center [701, 280] width 1402 height 490
click at [736, 209] on div "Простота́ - э́то ве́рх изы́сканности." at bounding box center [701, 209] width 783 height 14
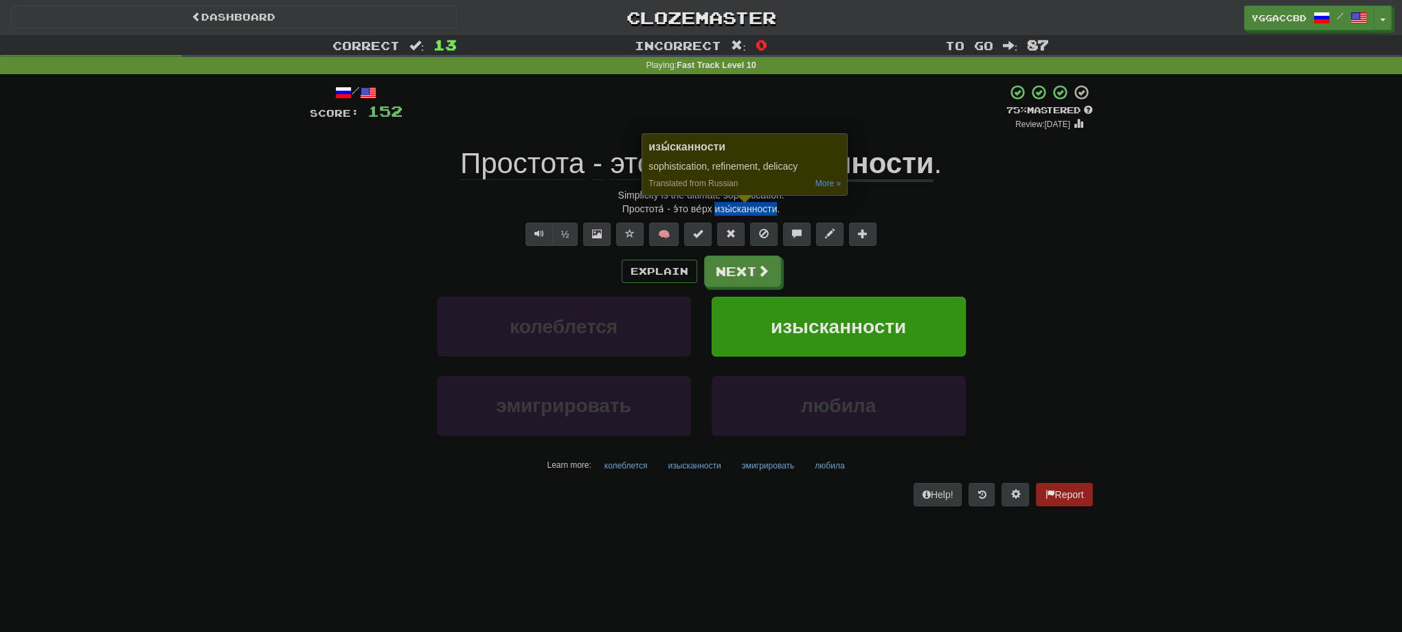
copy div "изы́сканности"
